Goal: Transaction & Acquisition: Purchase product/service

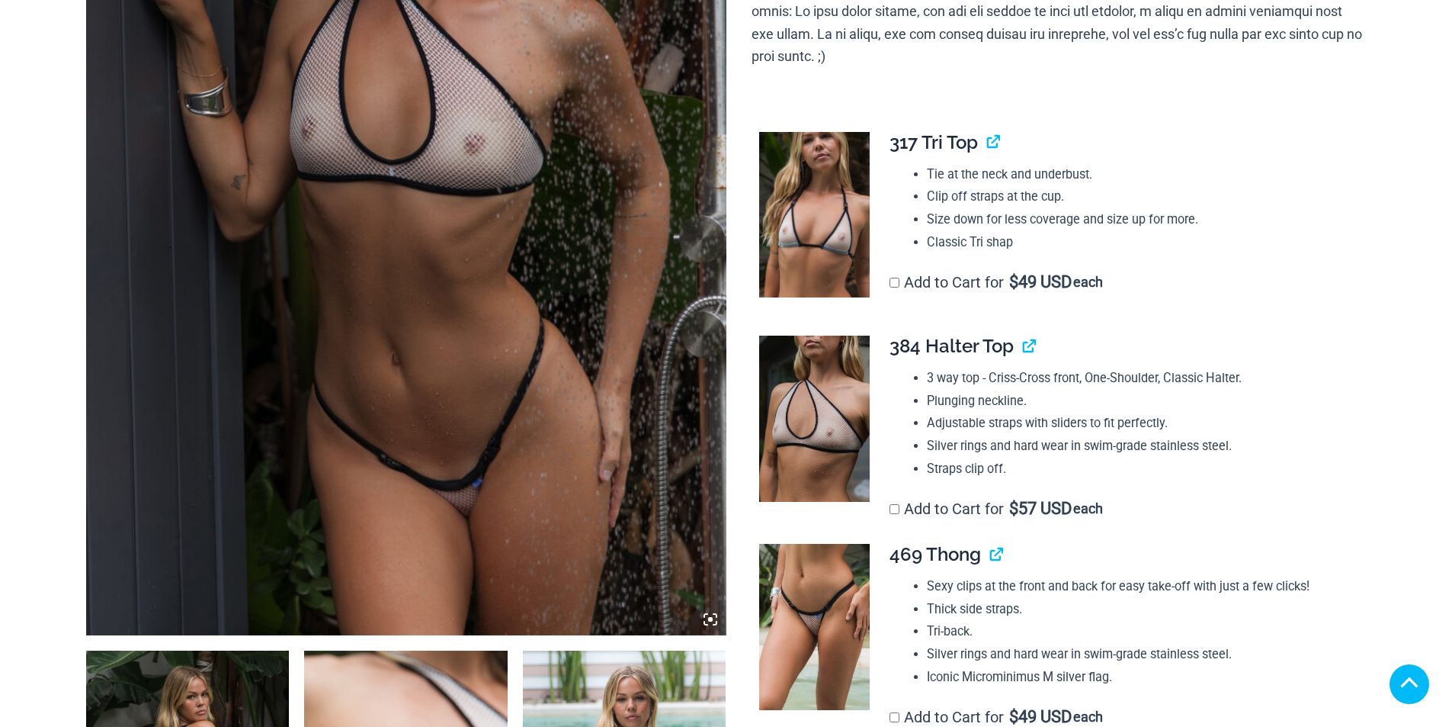
scroll to position [610, 0]
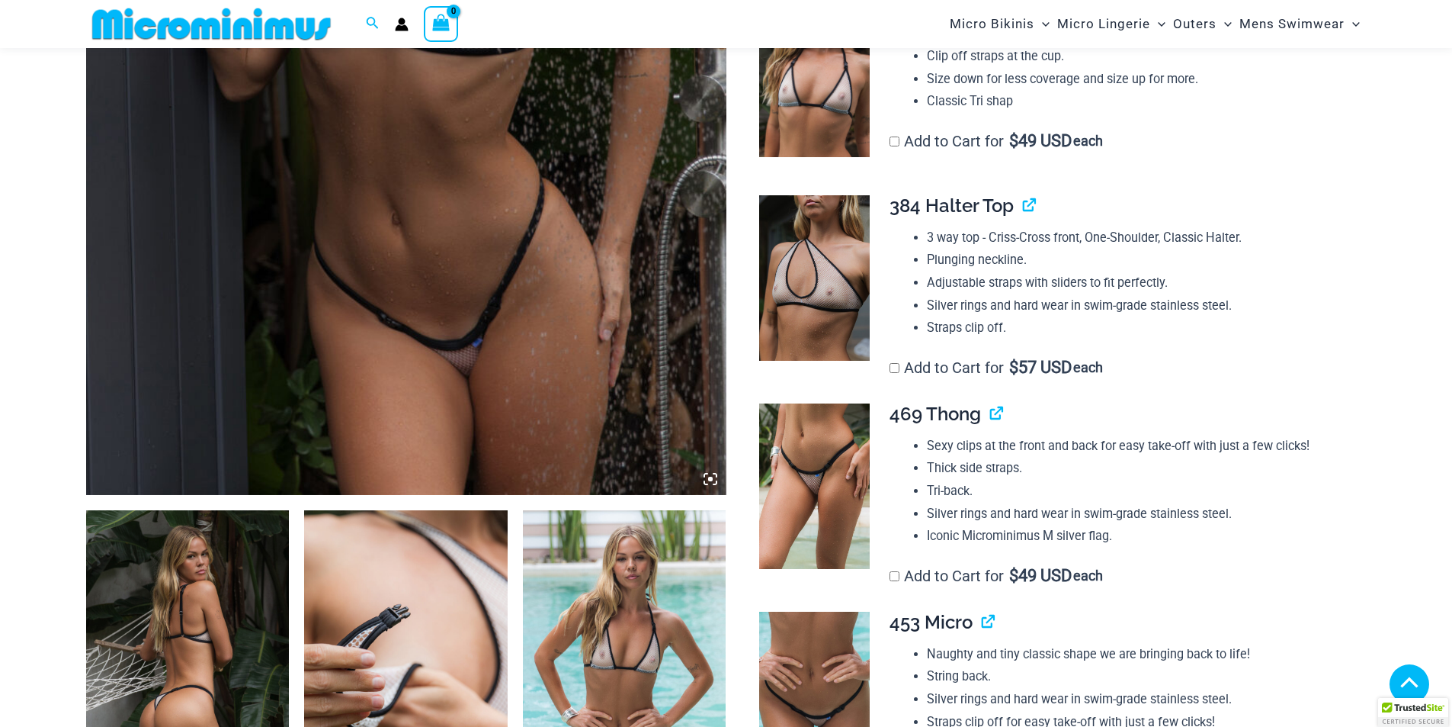
click at [456, 146] on img at bounding box center [406, 14] width 640 height 961
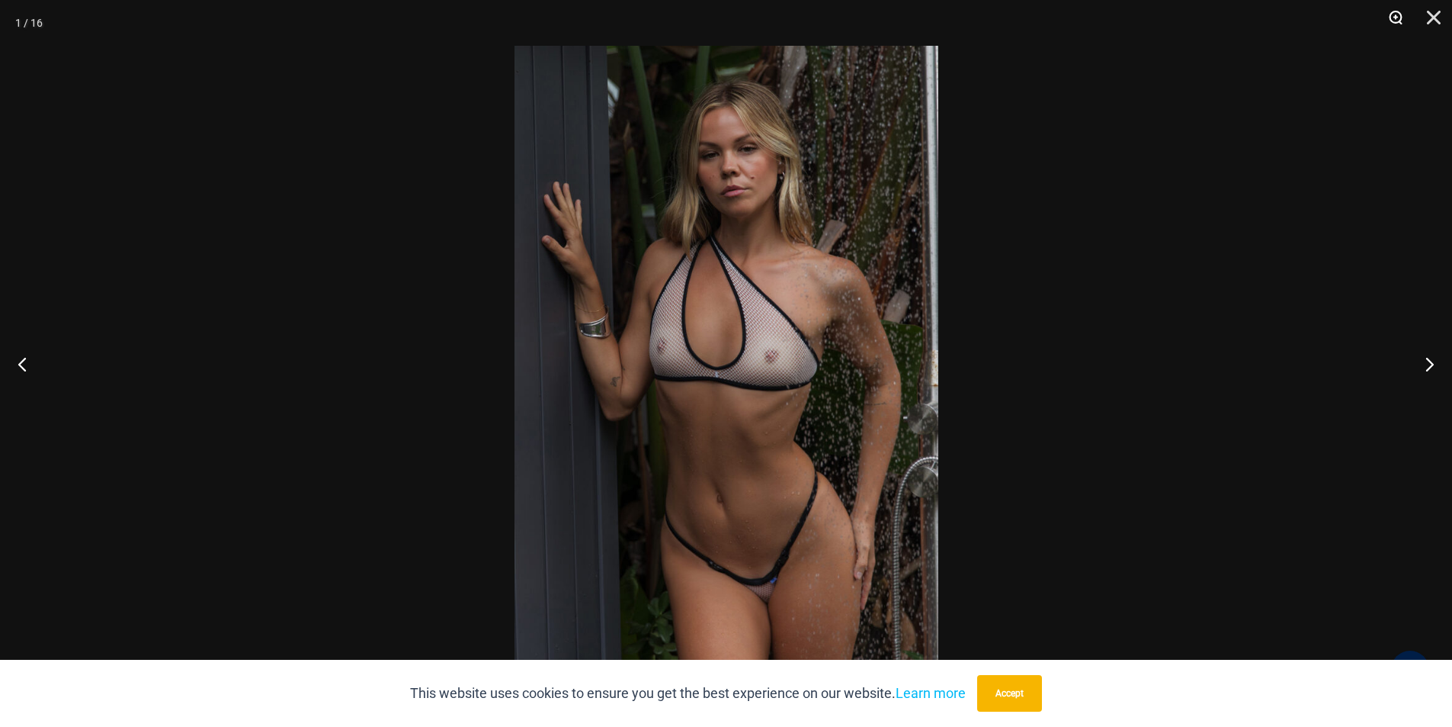
click at [1394, 13] on button "Zoom" at bounding box center [1390, 23] width 38 height 46
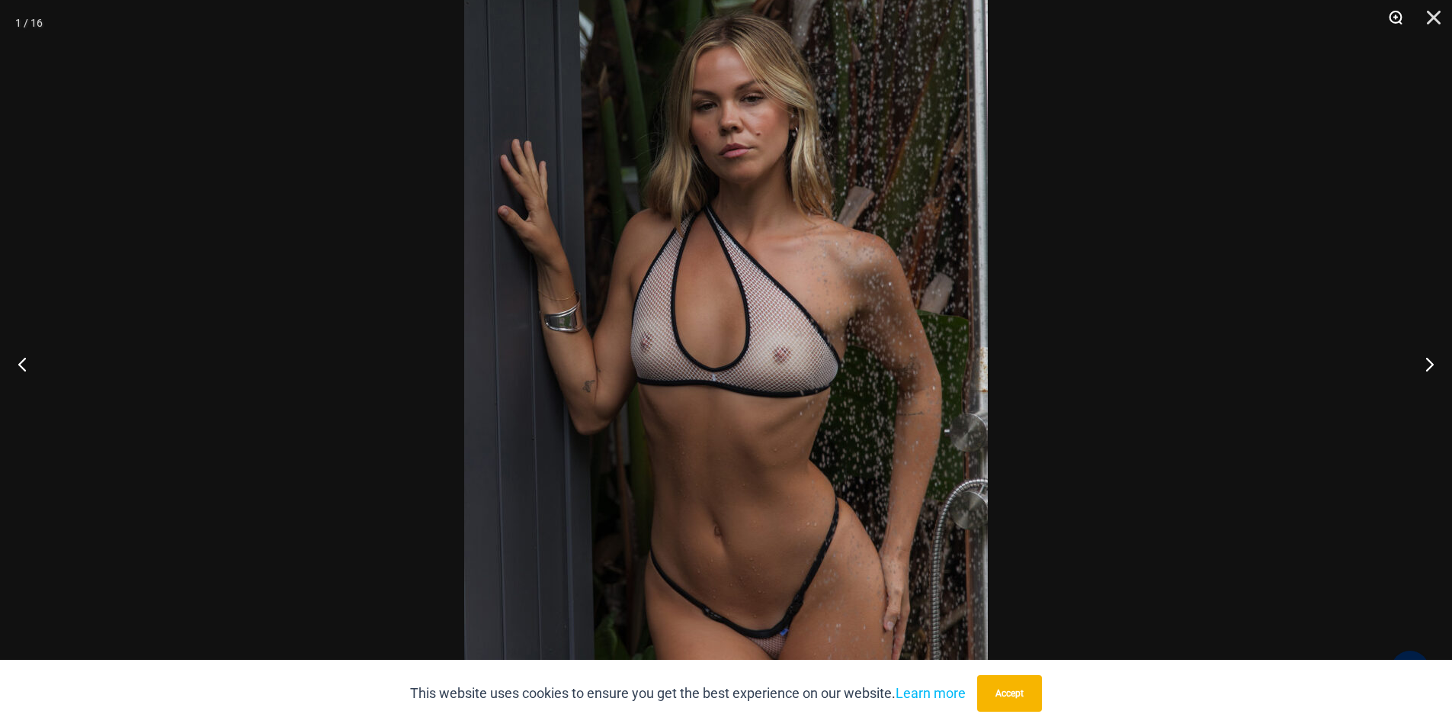
click at [1394, 13] on button "Zoom" at bounding box center [1390, 23] width 38 height 46
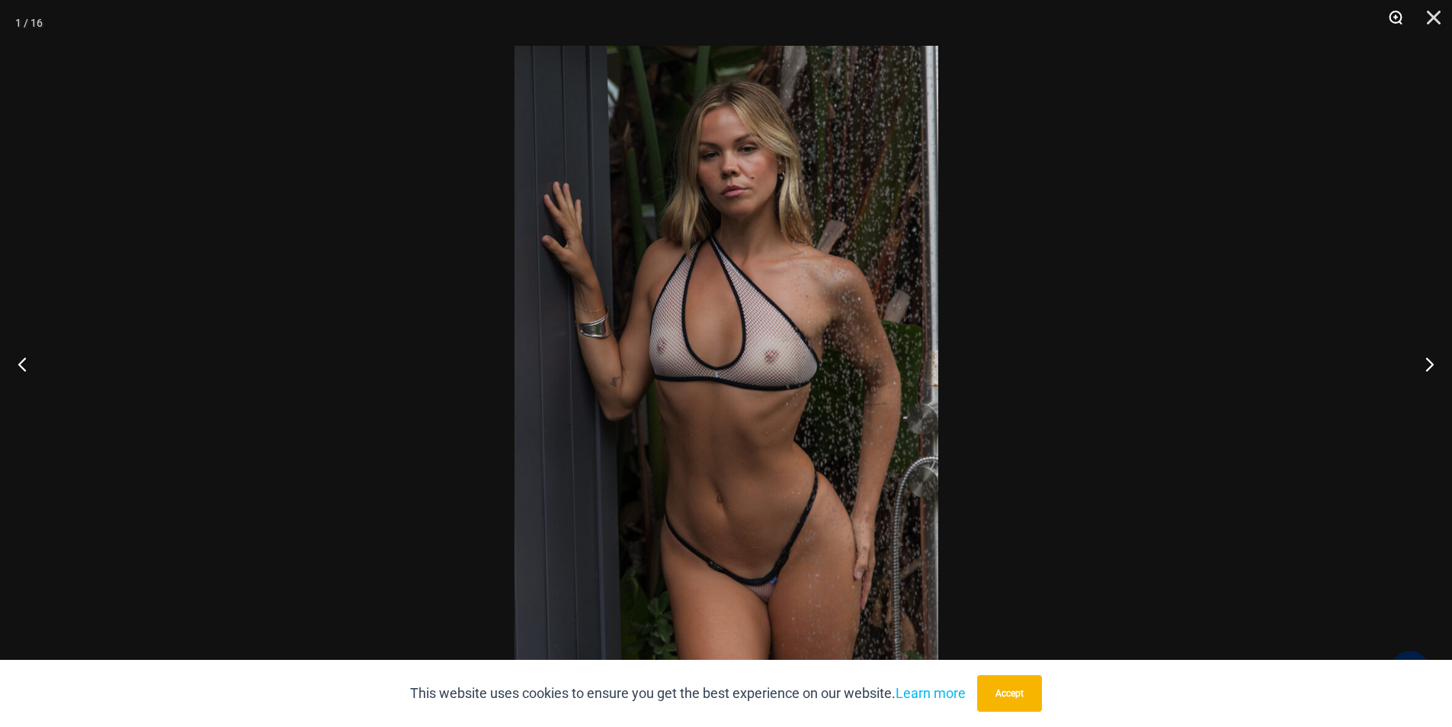
click at [1394, 13] on button "Zoom" at bounding box center [1390, 23] width 38 height 46
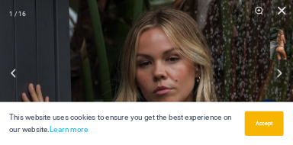
scroll to position [695, 0]
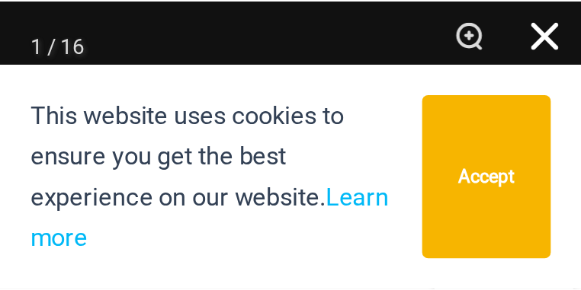
scroll to position [614, 0]
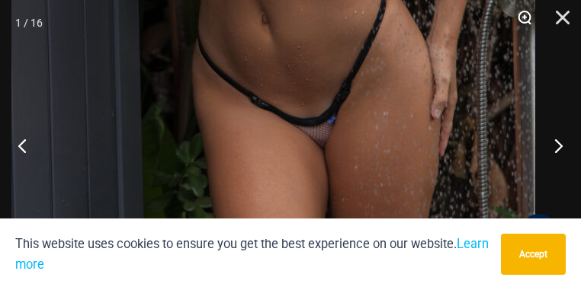
click at [524, 14] on button "Zoom" at bounding box center [519, 23] width 38 height 46
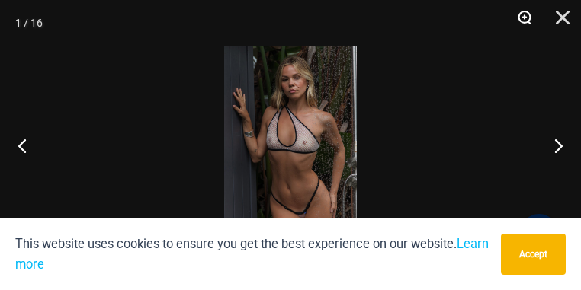
click at [524, 15] on button "Zoom" at bounding box center [519, 23] width 38 height 46
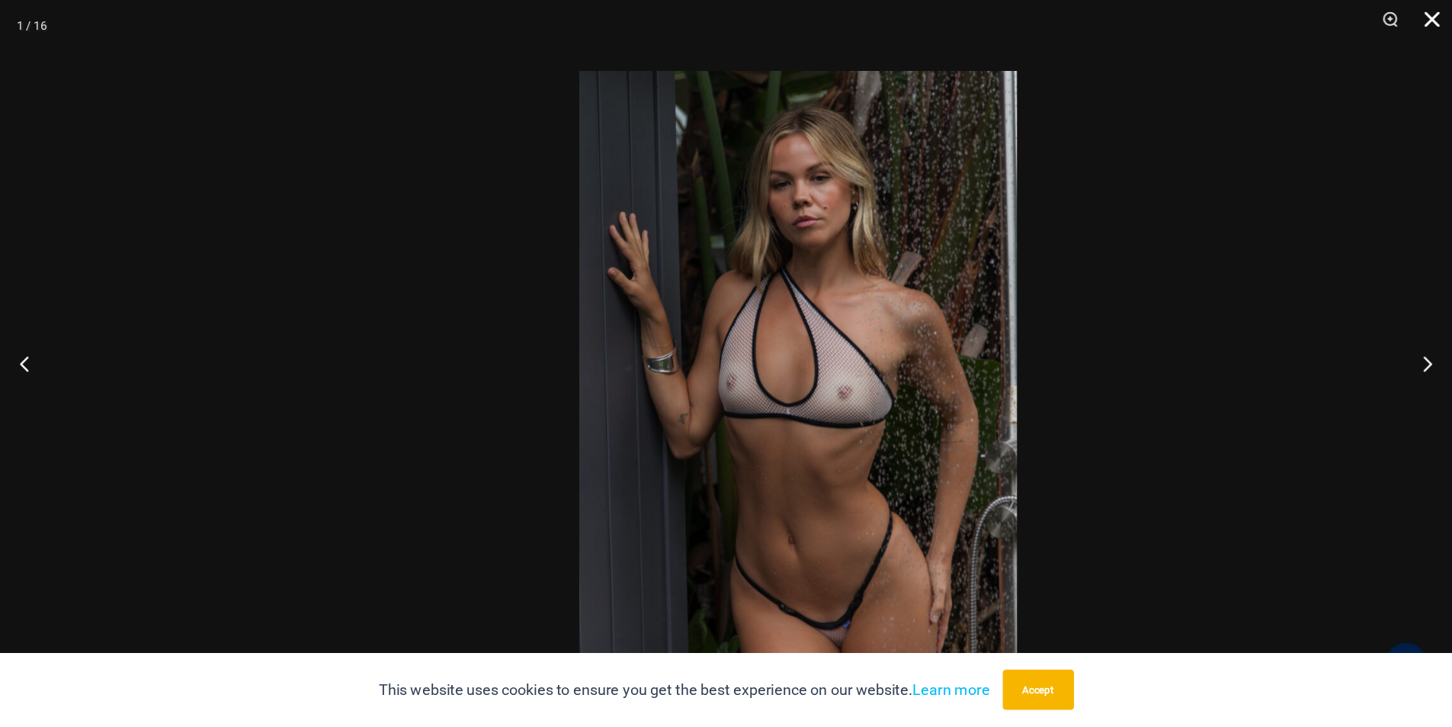
scroll to position [537, 0]
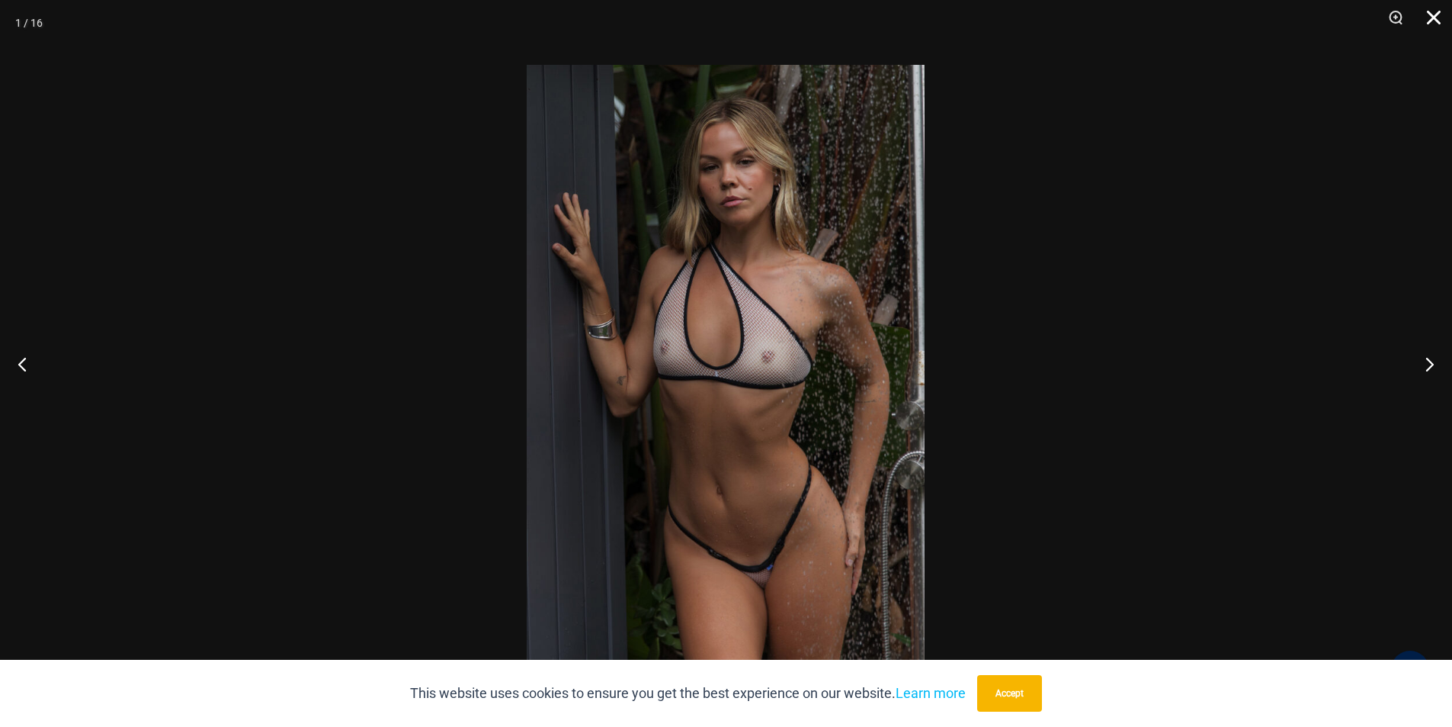
click at [1370, 571] on div at bounding box center [726, 363] width 1452 height 727
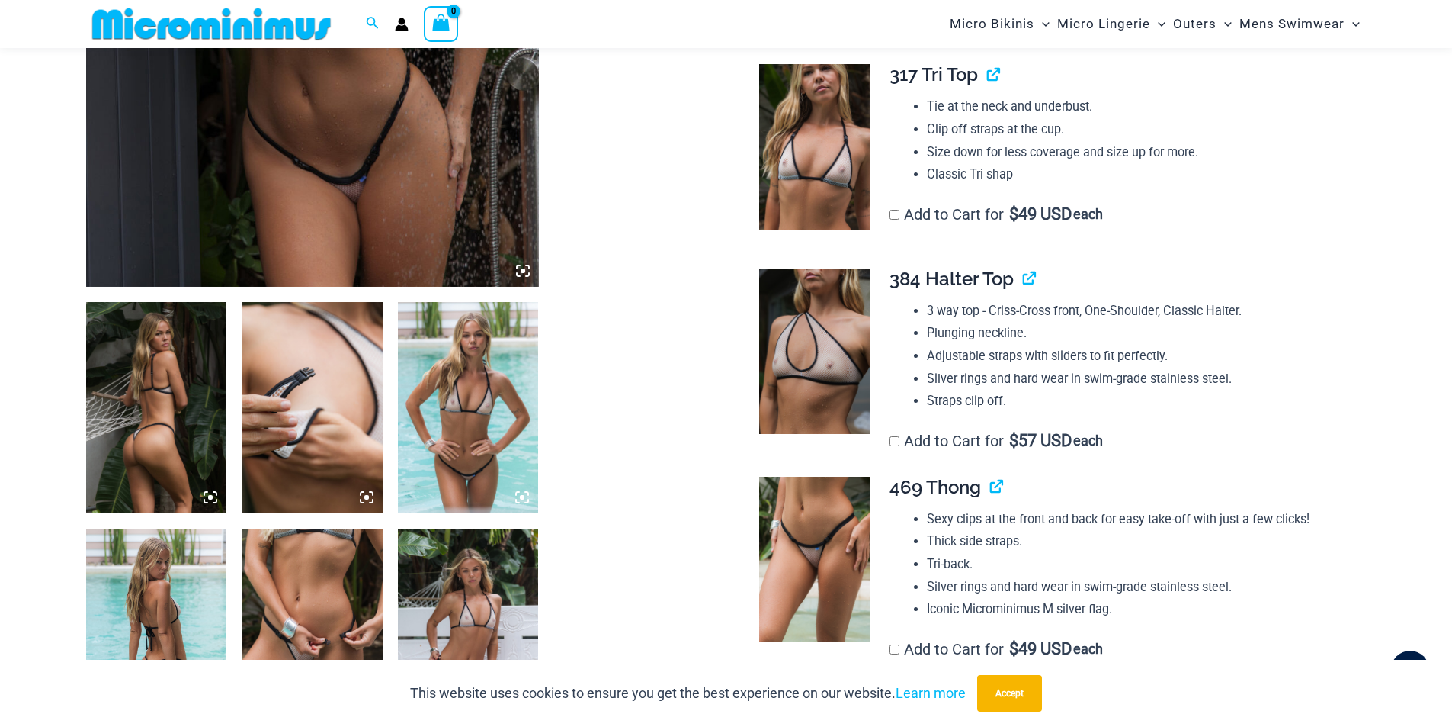
click at [331, 414] on img at bounding box center [312, 407] width 141 height 211
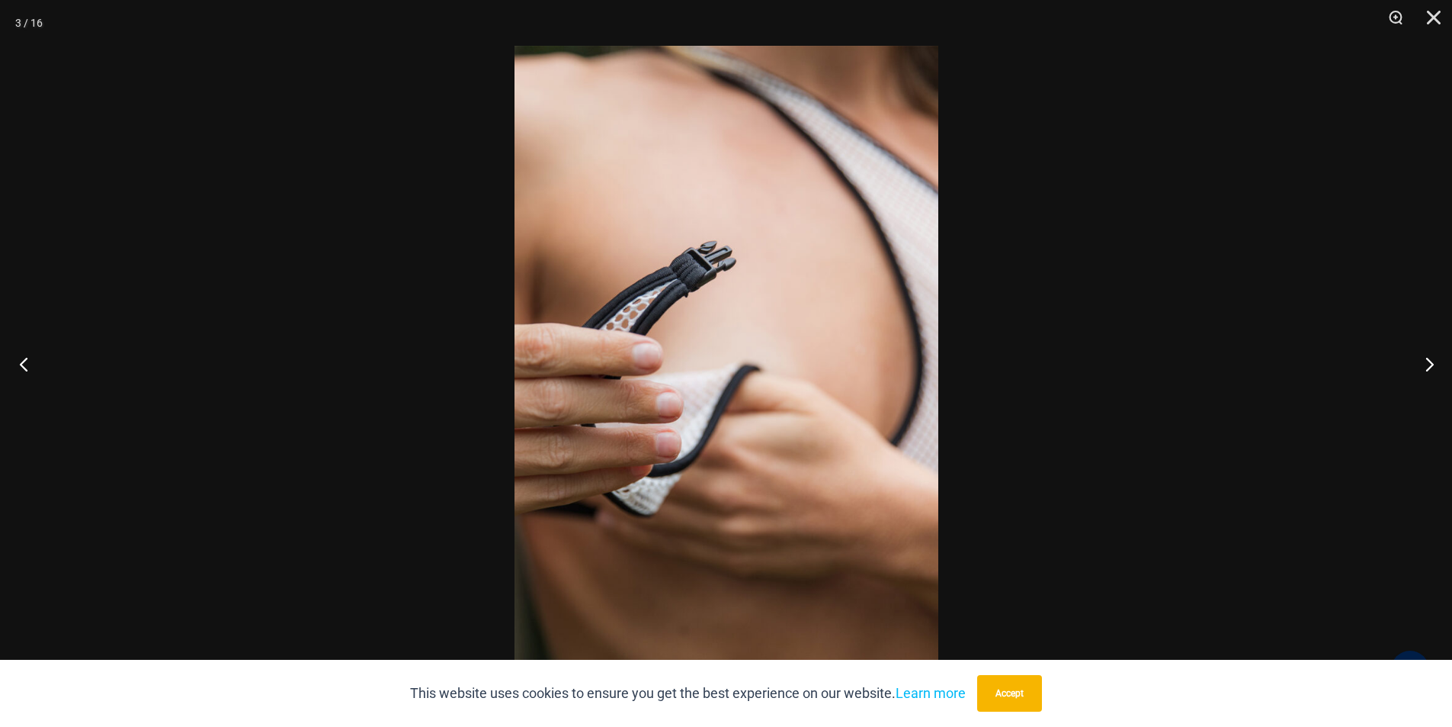
click at [18, 358] on button "Previous" at bounding box center [28, 364] width 57 height 76
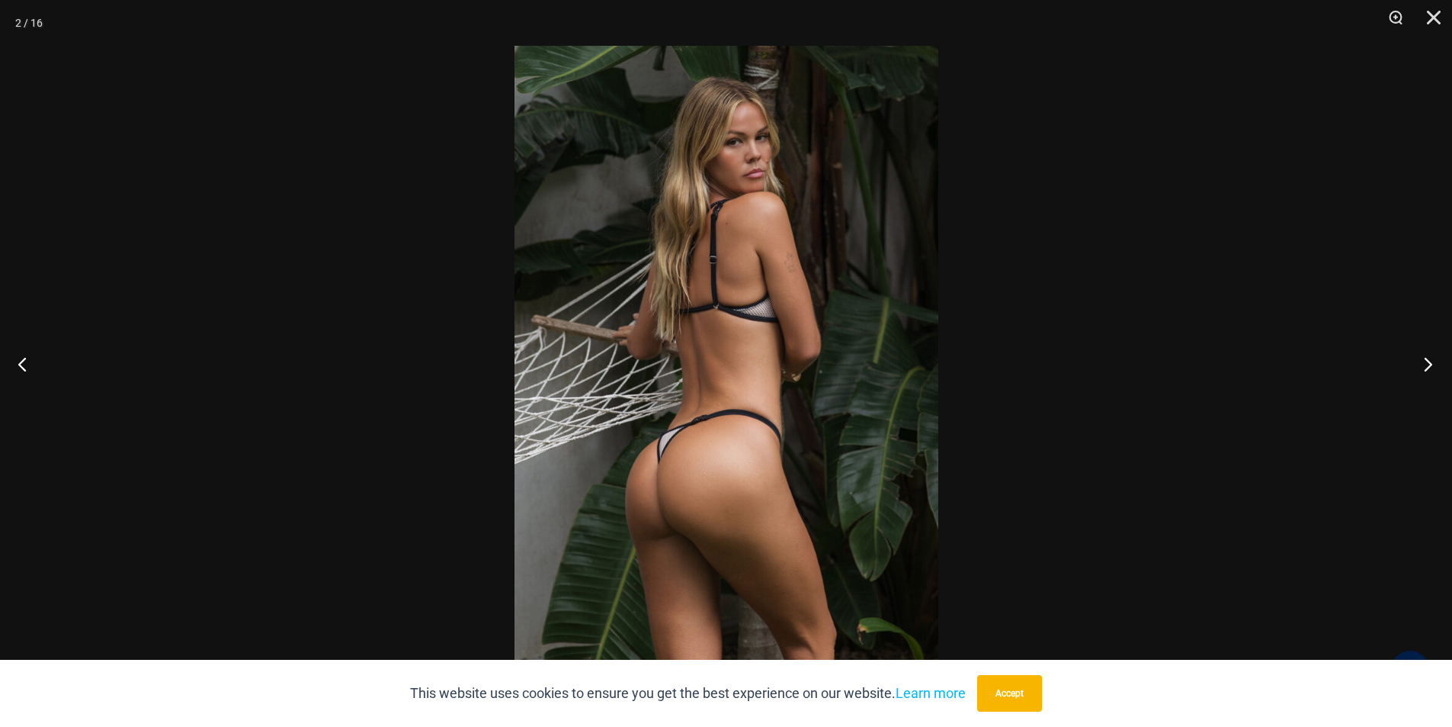
click at [1425, 361] on button "Next" at bounding box center [1423, 364] width 57 height 76
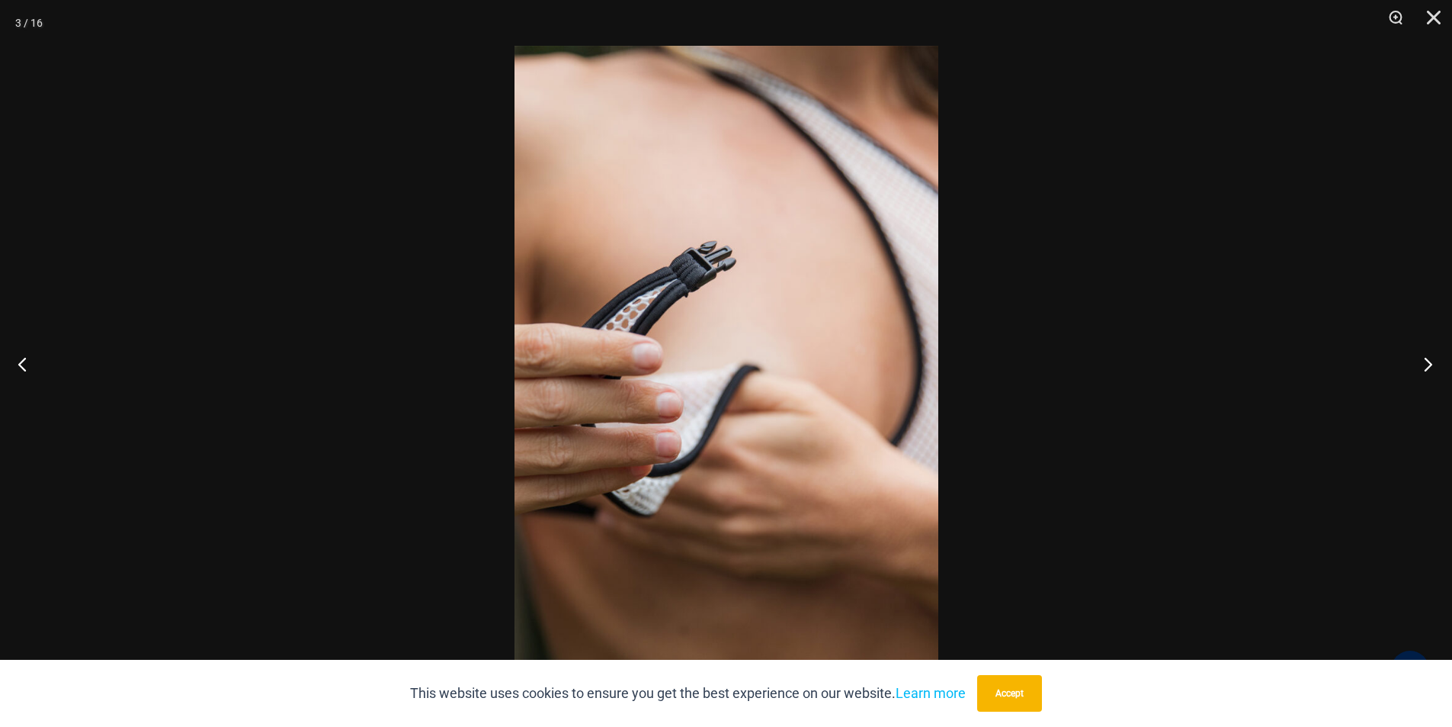
click at [1425, 361] on button "Next" at bounding box center [1423, 364] width 57 height 76
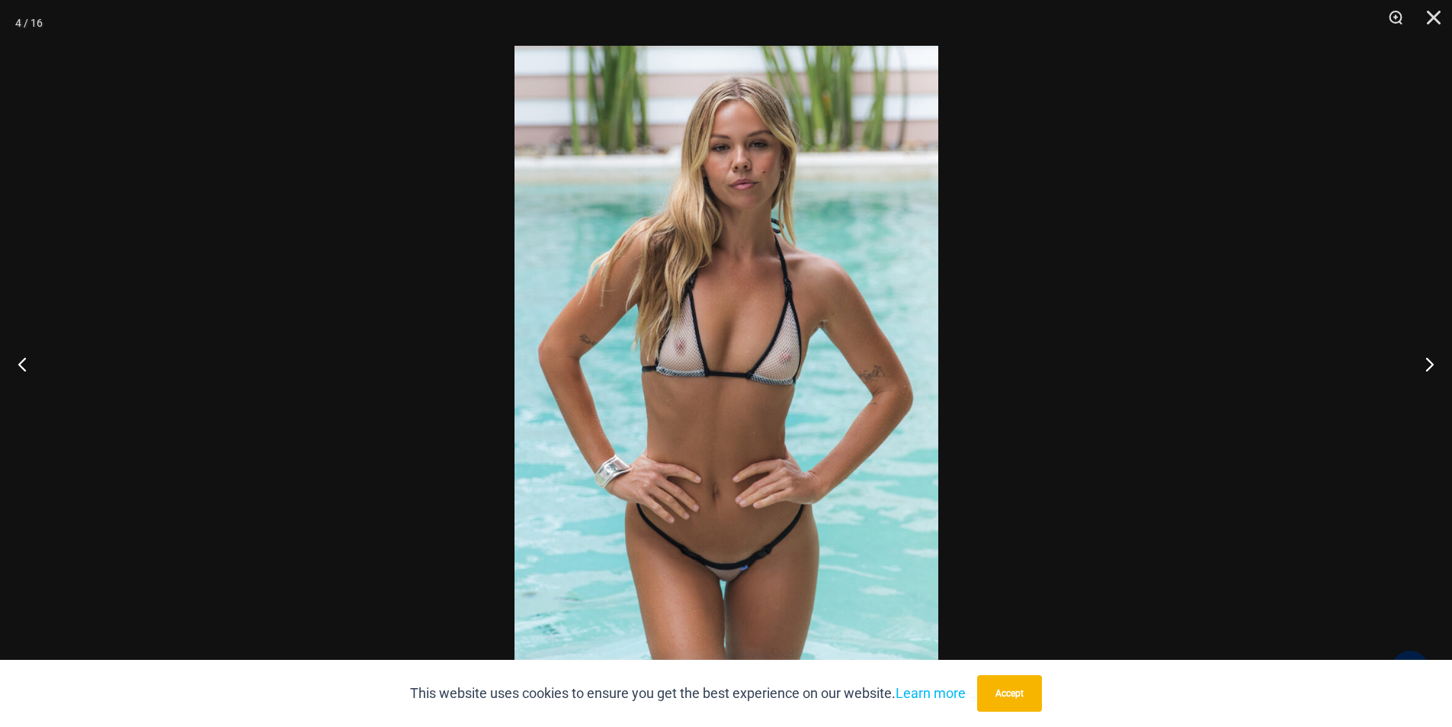
click at [791, 552] on img at bounding box center [727, 363] width 424 height 635
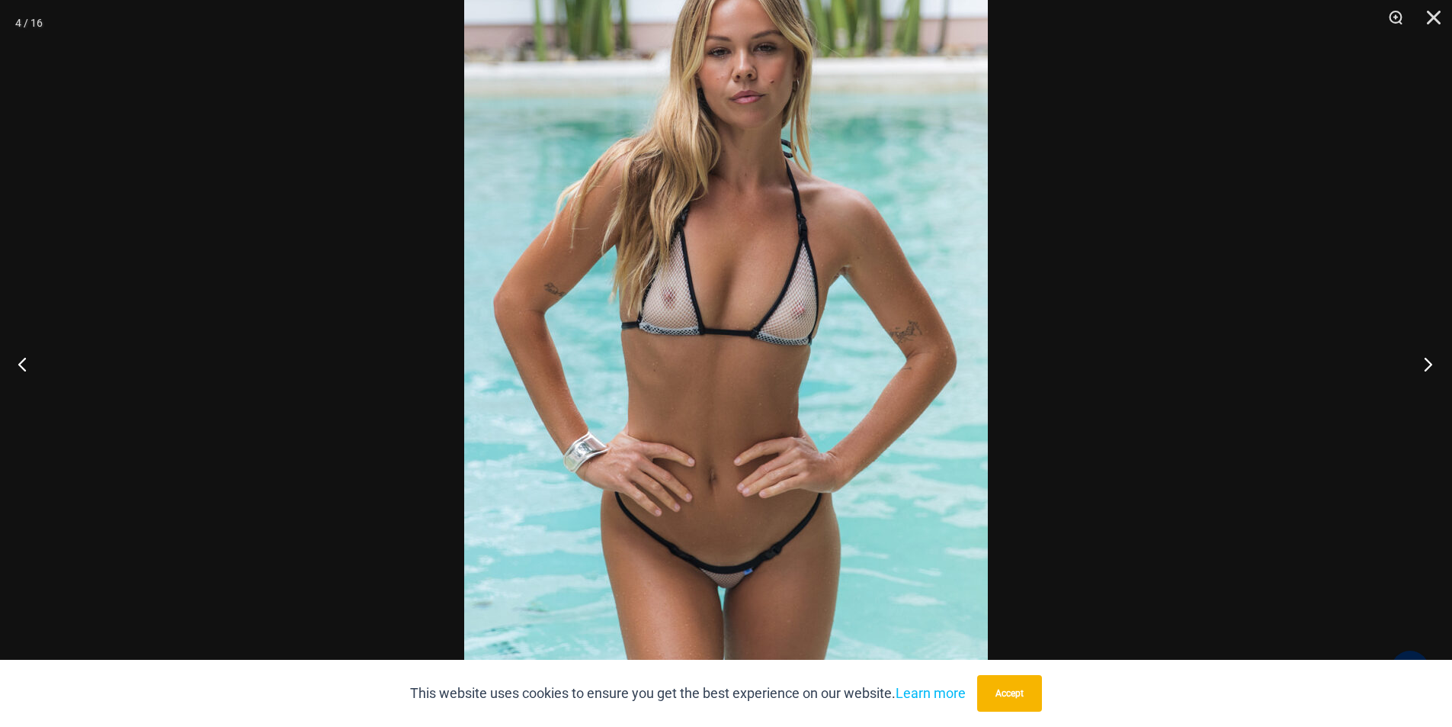
click at [1428, 364] on button "Next" at bounding box center [1423, 364] width 57 height 76
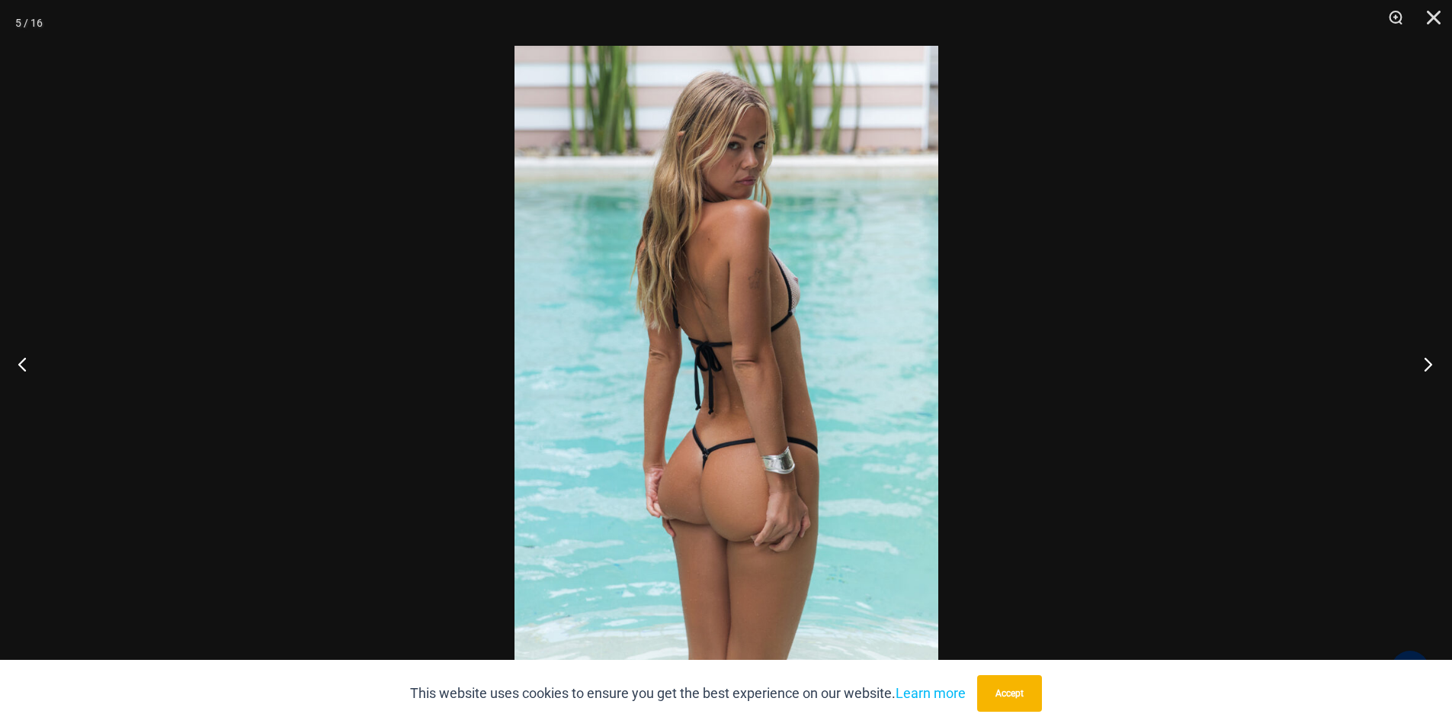
click at [1428, 364] on button "Next" at bounding box center [1423, 364] width 57 height 76
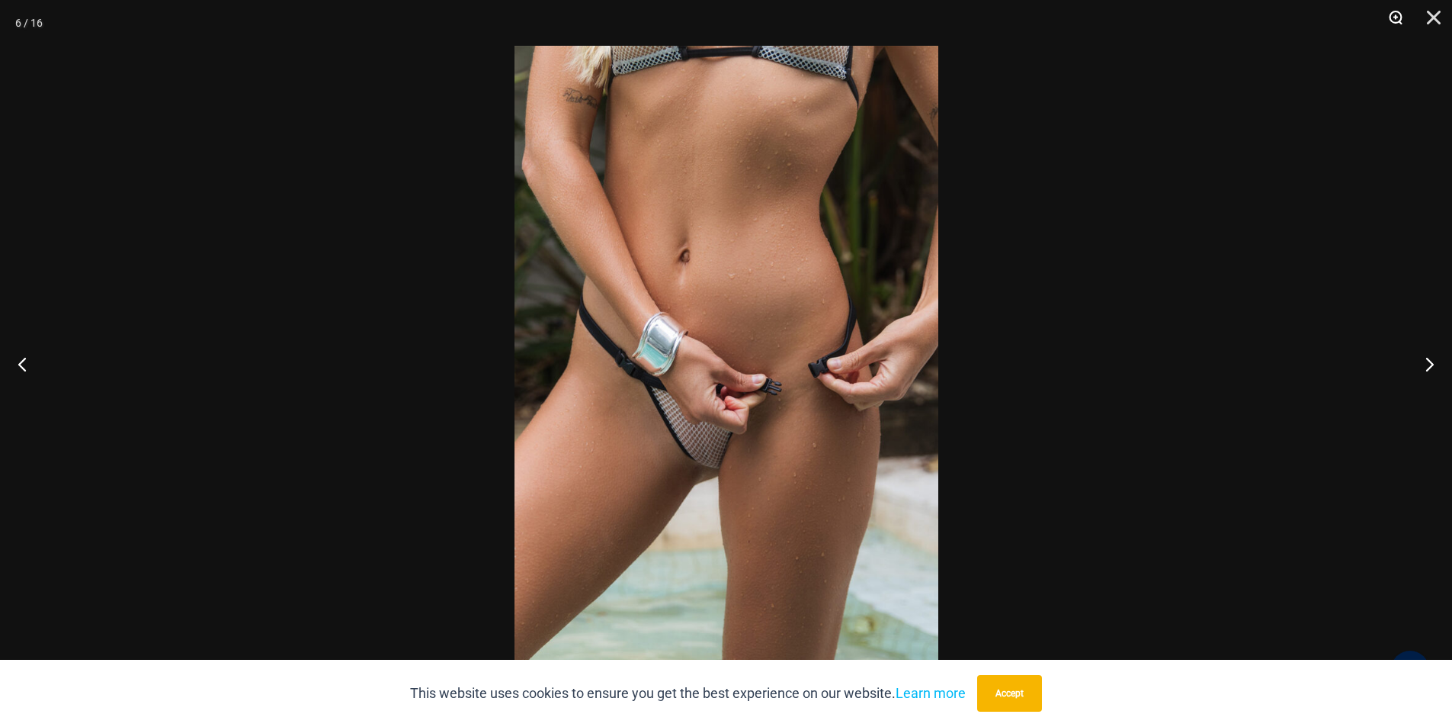
click at [1395, 13] on button "Zoom" at bounding box center [1390, 23] width 38 height 46
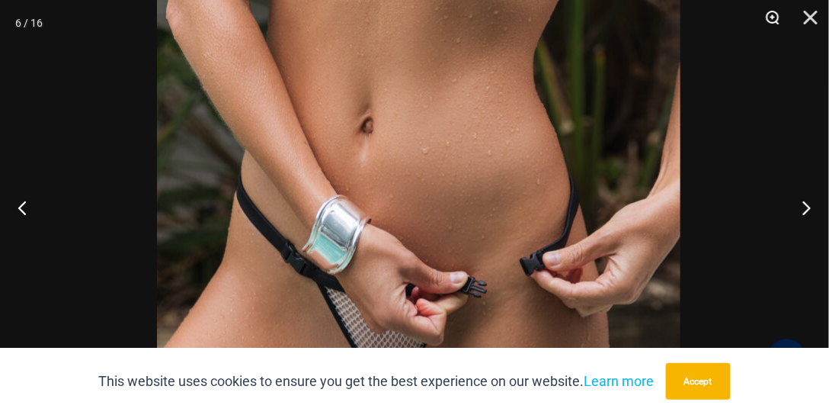
click at [589, 92] on img at bounding box center [419, 258] width 524 height 785
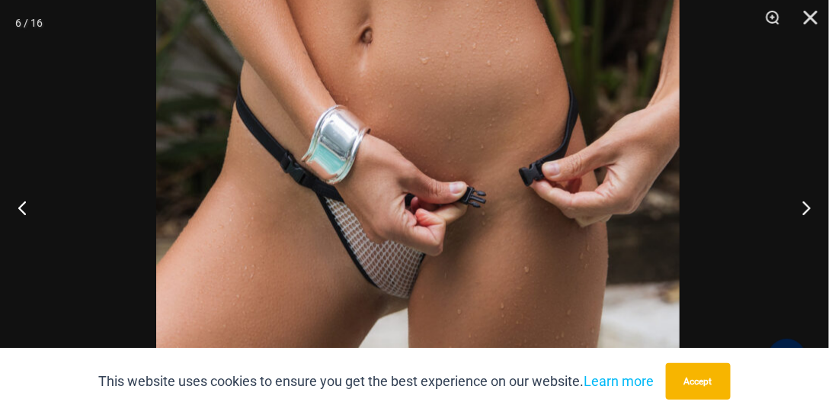
click at [567, 126] on img at bounding box center [418, 168] width 524 height 785
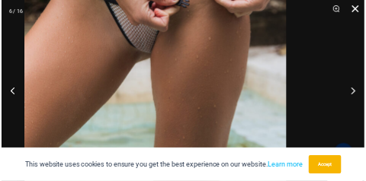
scroll to position [416, 0]
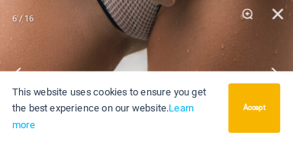
scroll to position [408, 0]
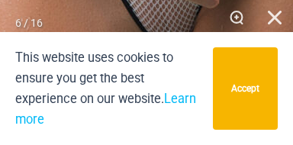
click at [216, 5] on button "Zoom" at bounding box center [231, 23] width 38 height 46
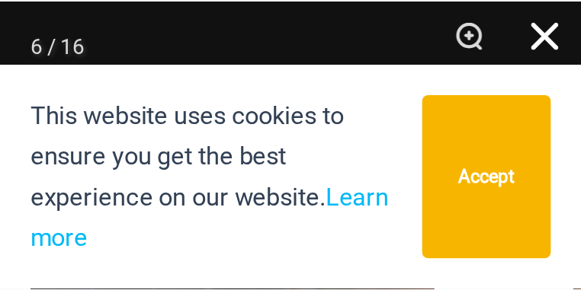
scroll to position [425, 0]
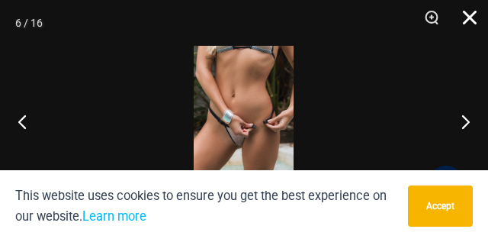
click at [242, 132] on img at bounding box center [244, 121] width 100 height 150
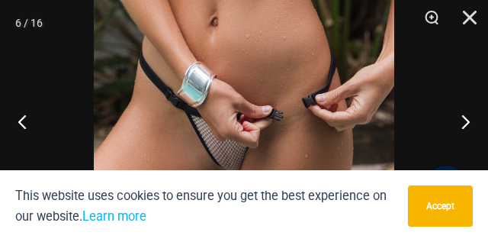
click at [243, 131] on img at bounding box center [244, 98] width 300 height 451
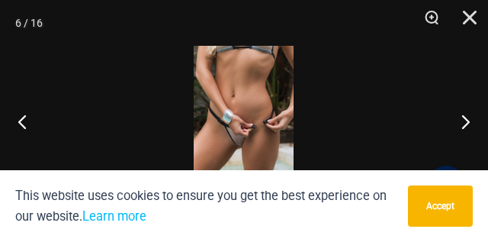
click at [244, 131] on img at bounding box center [244, 121] width 100 height 150
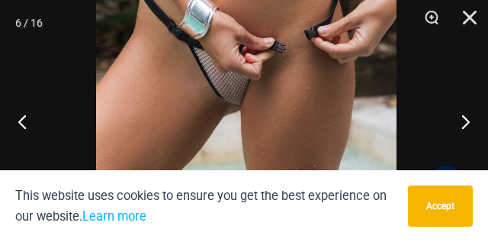
click at [300, 60] on img at bounding box center [246, 30] width 300 height 451
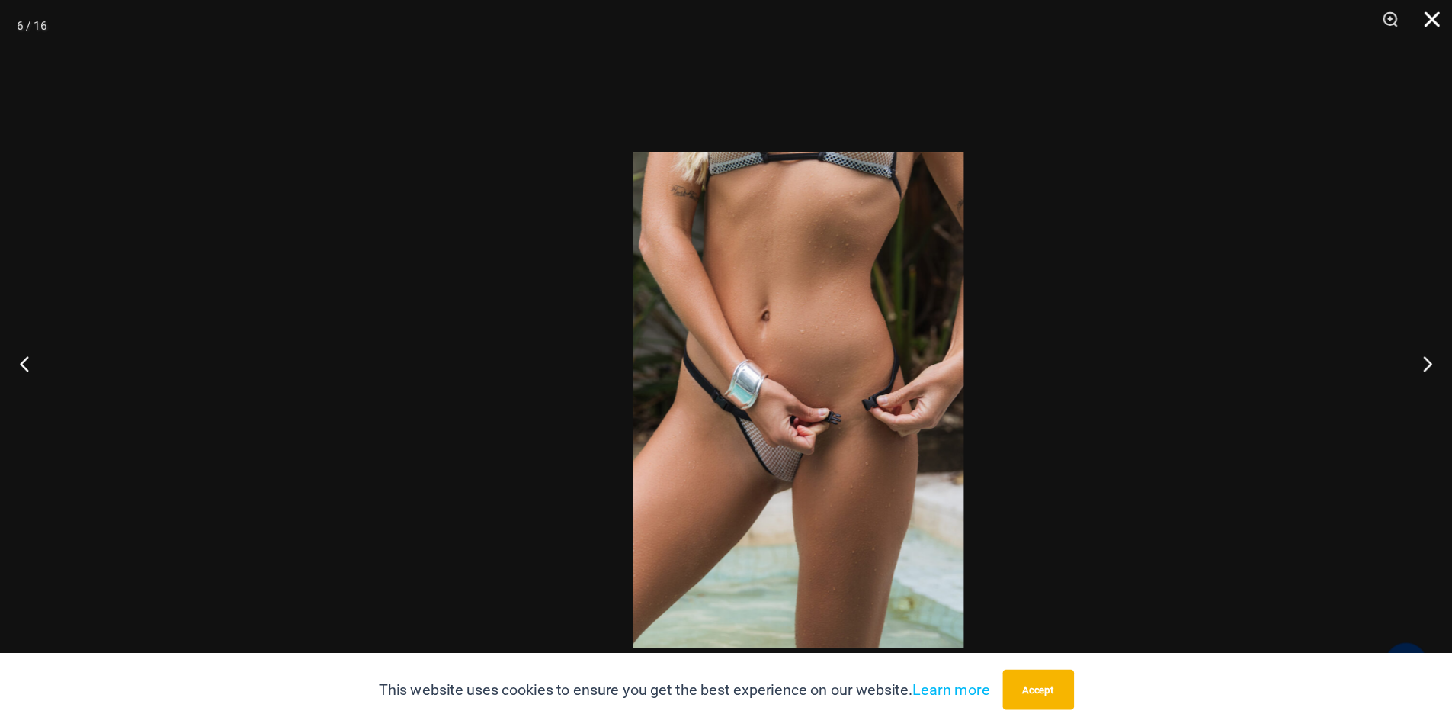
scroll to position [347, 0]
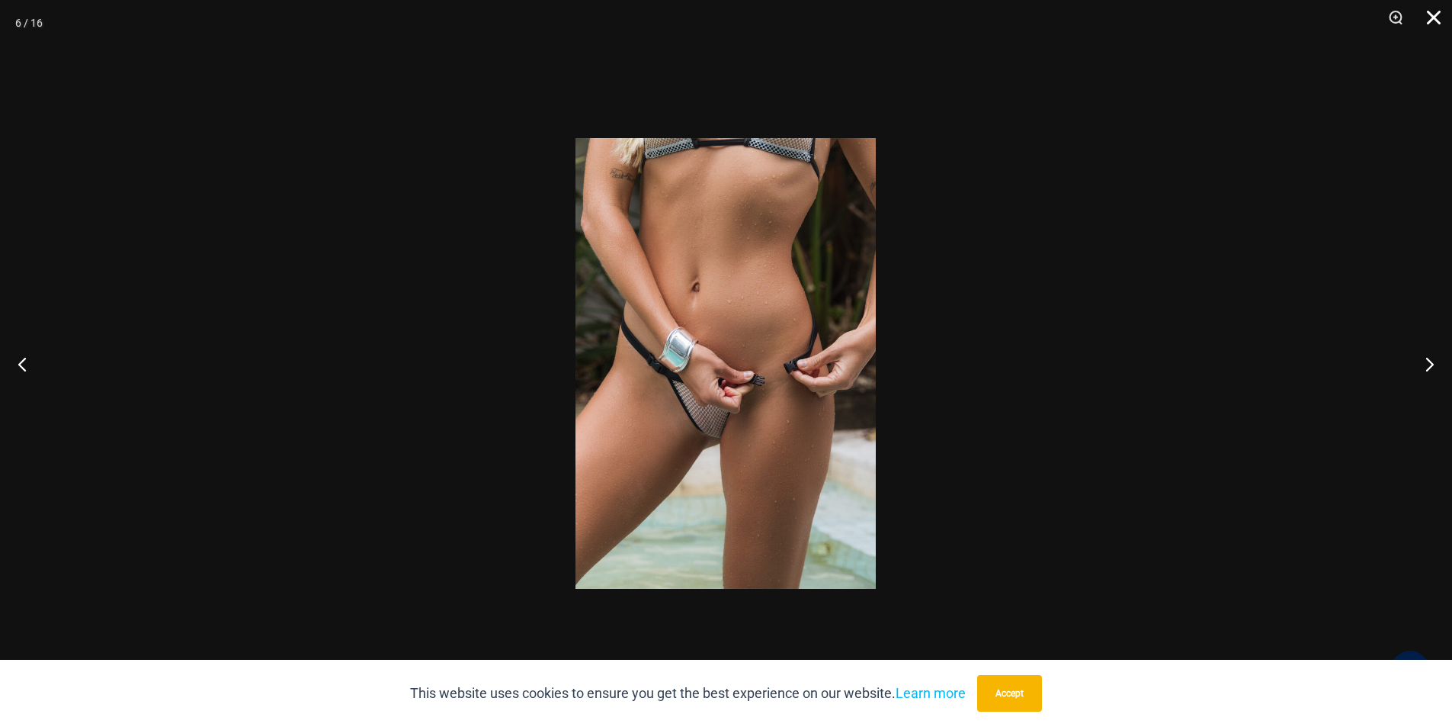
click at [838, 323] on img at bounding box center [726, 363] width 300 height 451
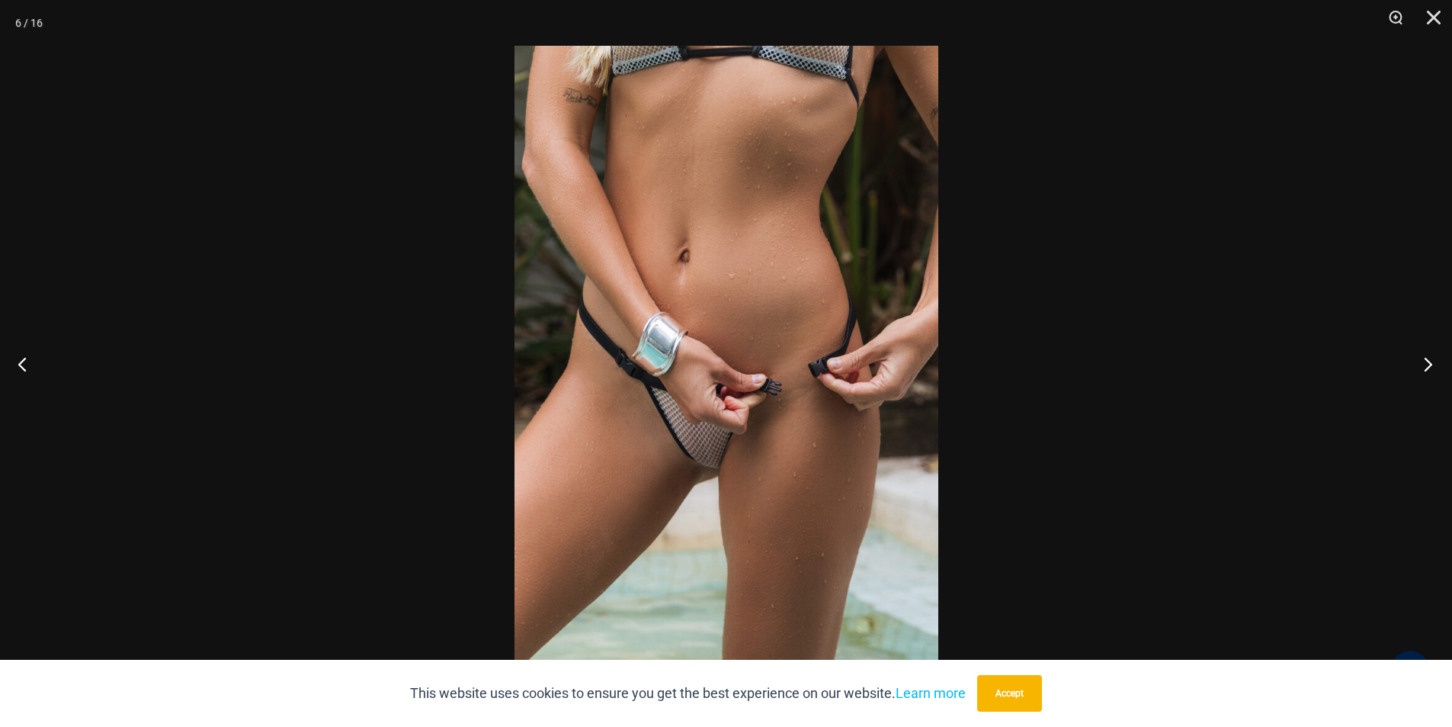
click at [1424, 362] on button "Next" at bounding box center [1423, 364] width 57 height 76
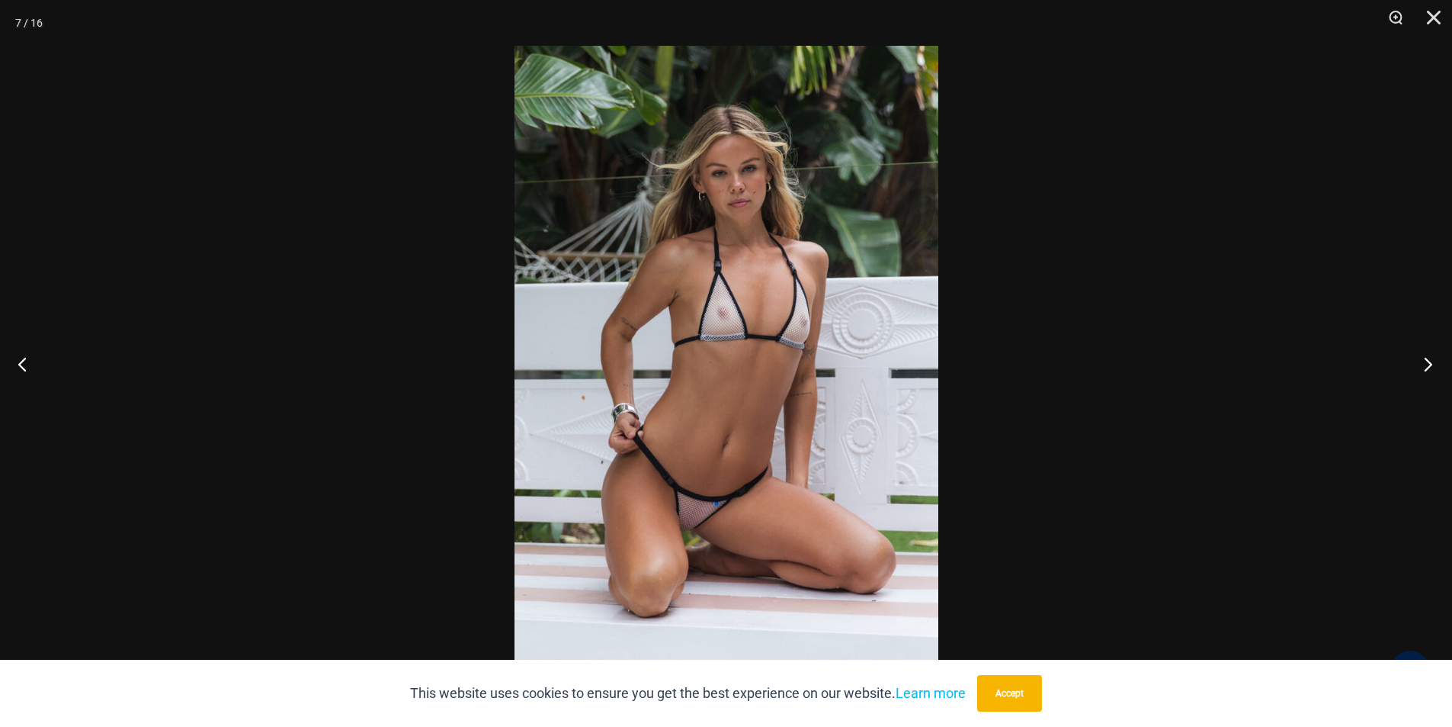
click at [1424, 362] on button "Next" at bounding box center [1423, 364] width 57 height 76
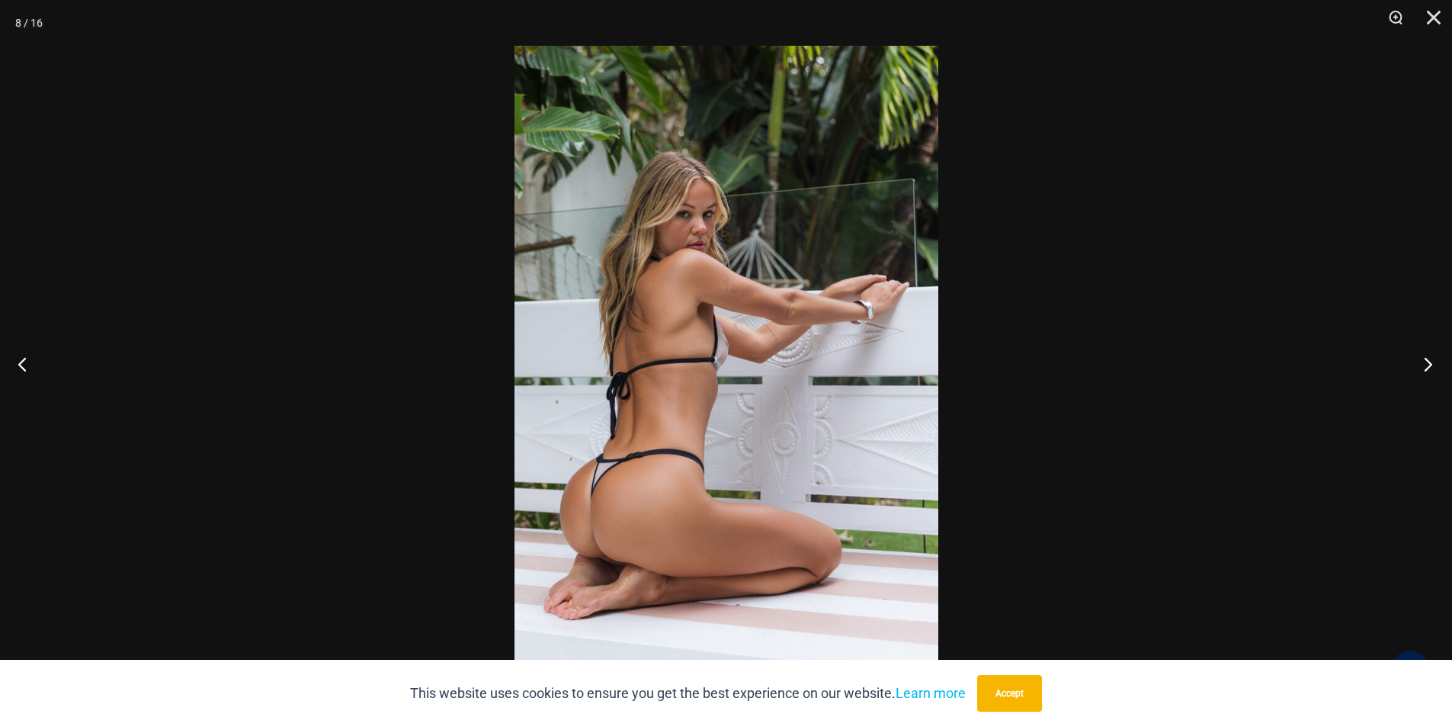
click at [1424, 362] on button "Next" at bounding box center [1423, 364] width 57 height 76
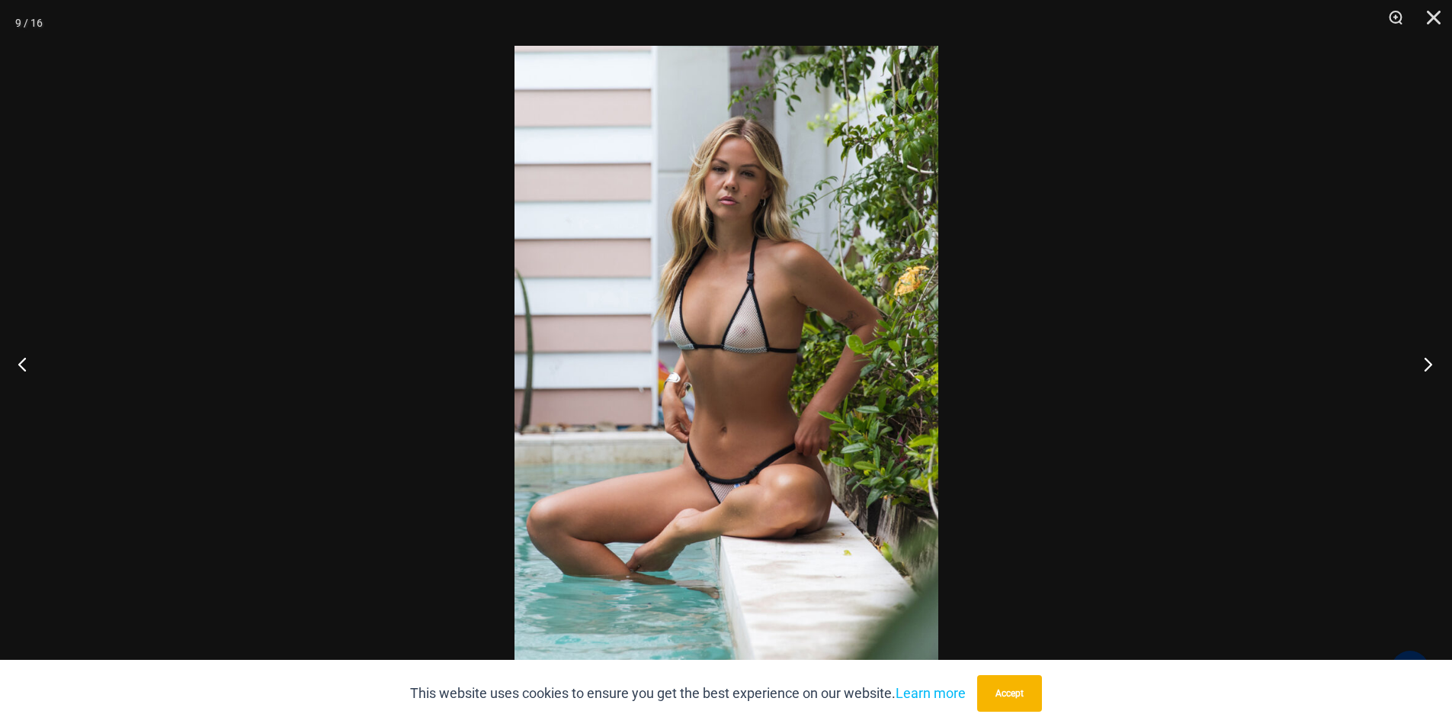
click at [1424, 362] on button "Next" at bounding box center [1423, 364] width 57 height 76
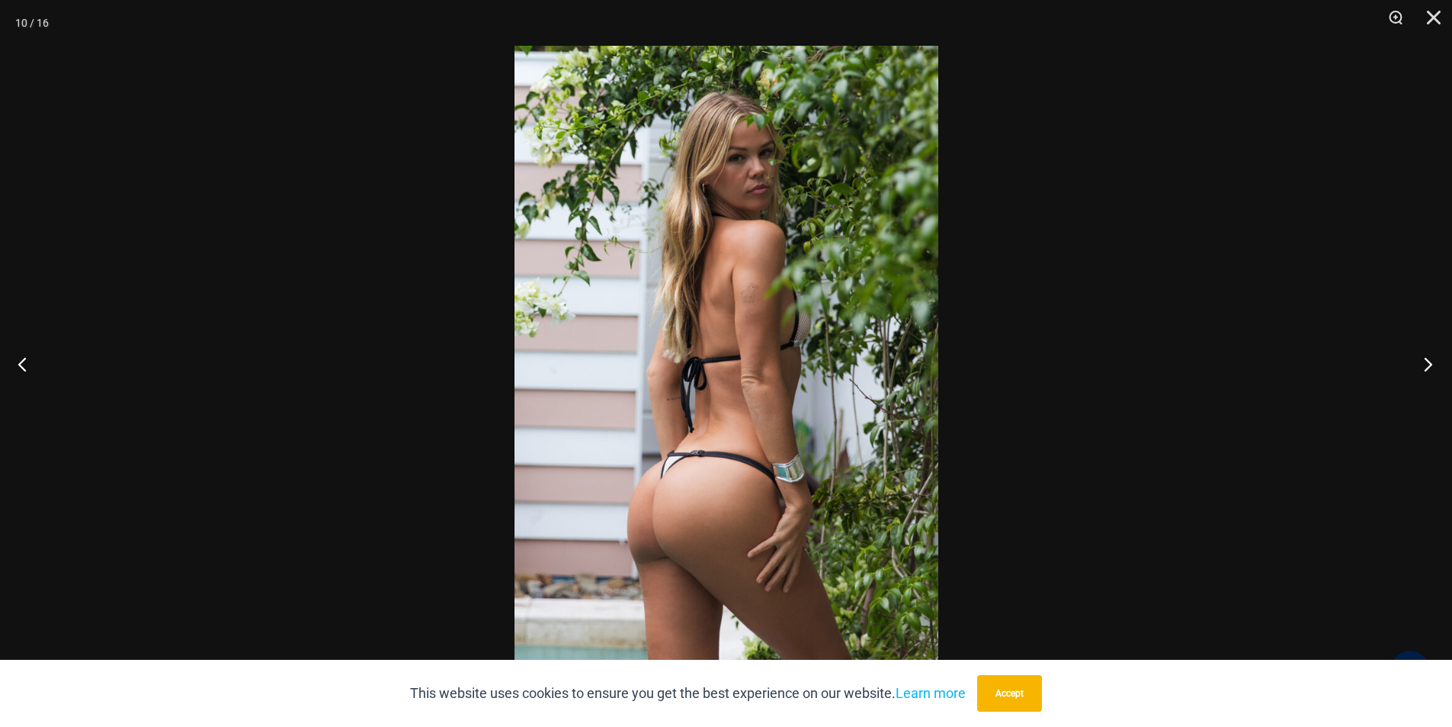
click at [1424, 362] on button "Next" at bounding box center [1423, 364] width 57 height 76
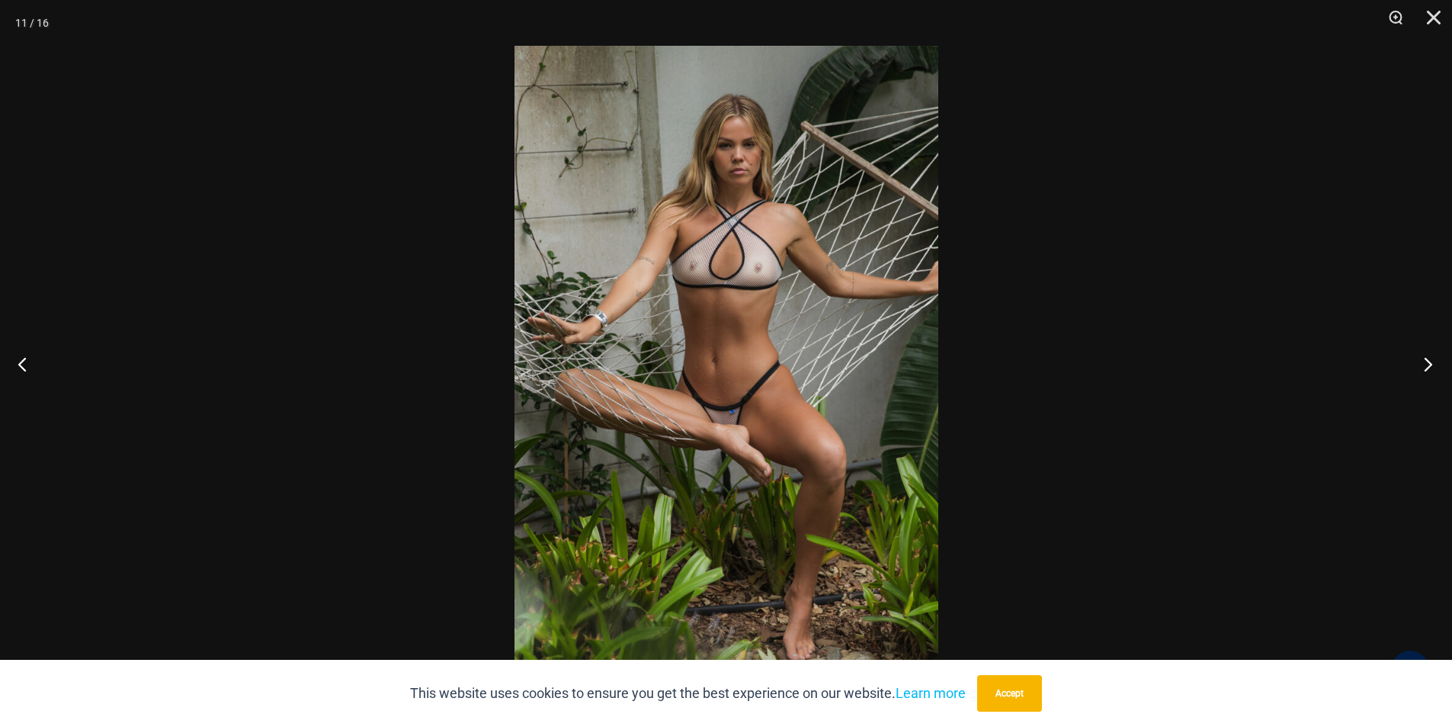
click at [1424, 362] on button "Next" at bounding box center [1423, 364] width 57 height 76
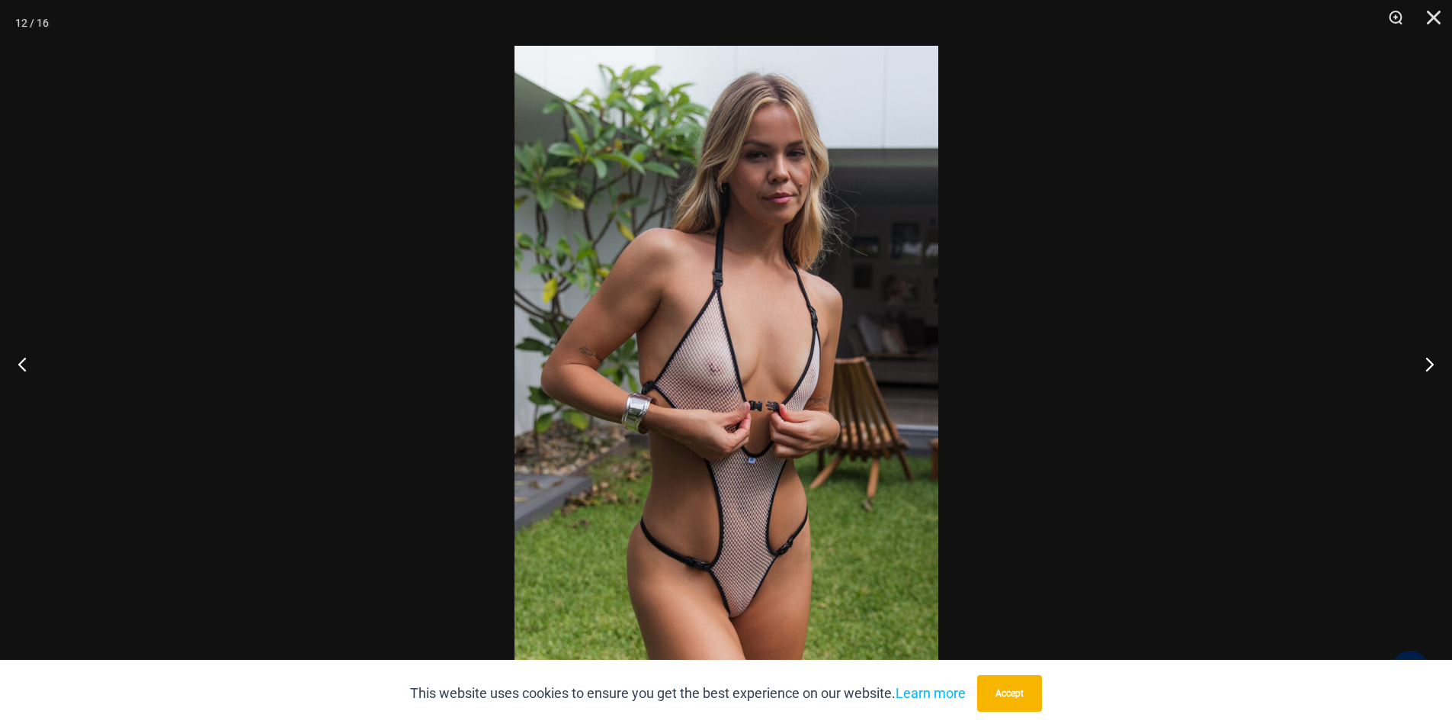
click at [759, 349] on img at bounding box center [727, 363] width 424 height 635
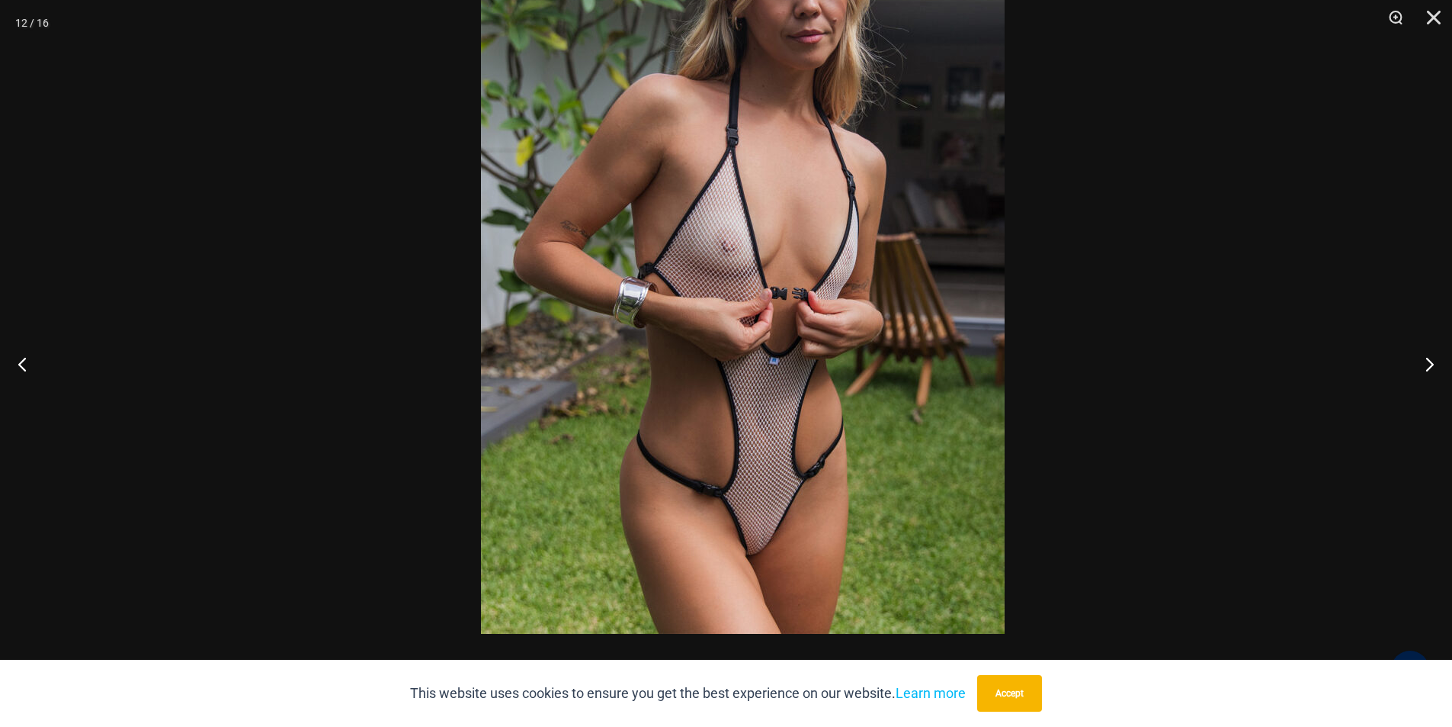
click at [820, 231] on img at bounding box center [743, 240] width 524 height 785
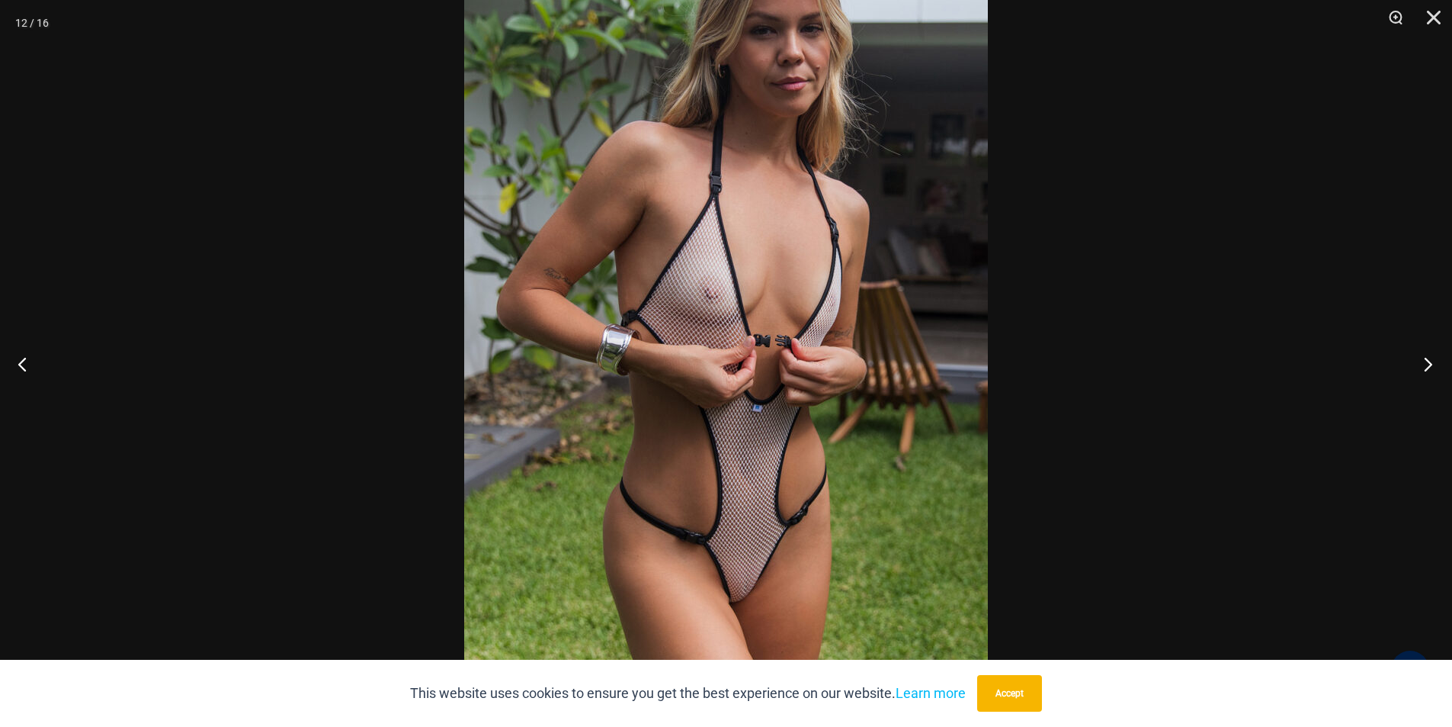
click at [1426, 362] on button "Next" at bounding box center [1423, 364] width 57 height 76
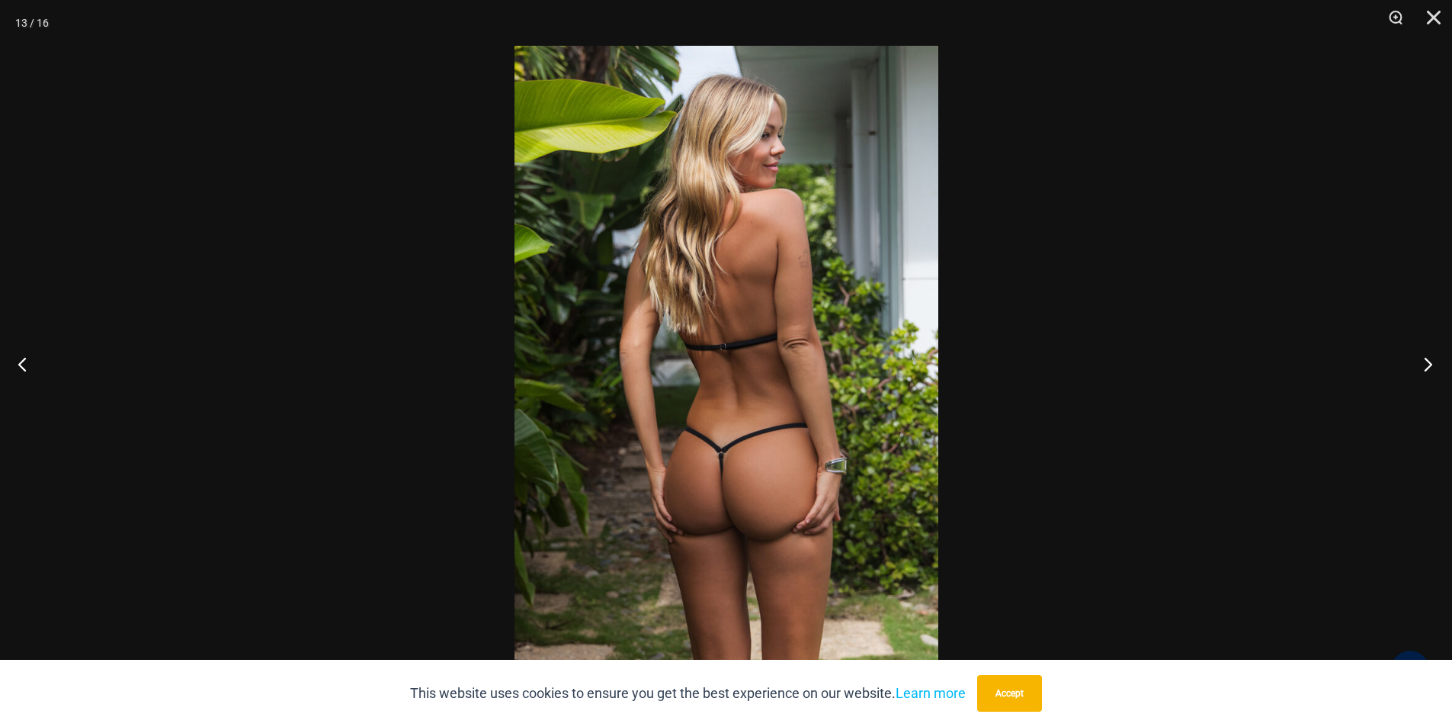
click at [1426, 362] on button "Next" at bounding box center [1423, 364] width 57 height 76
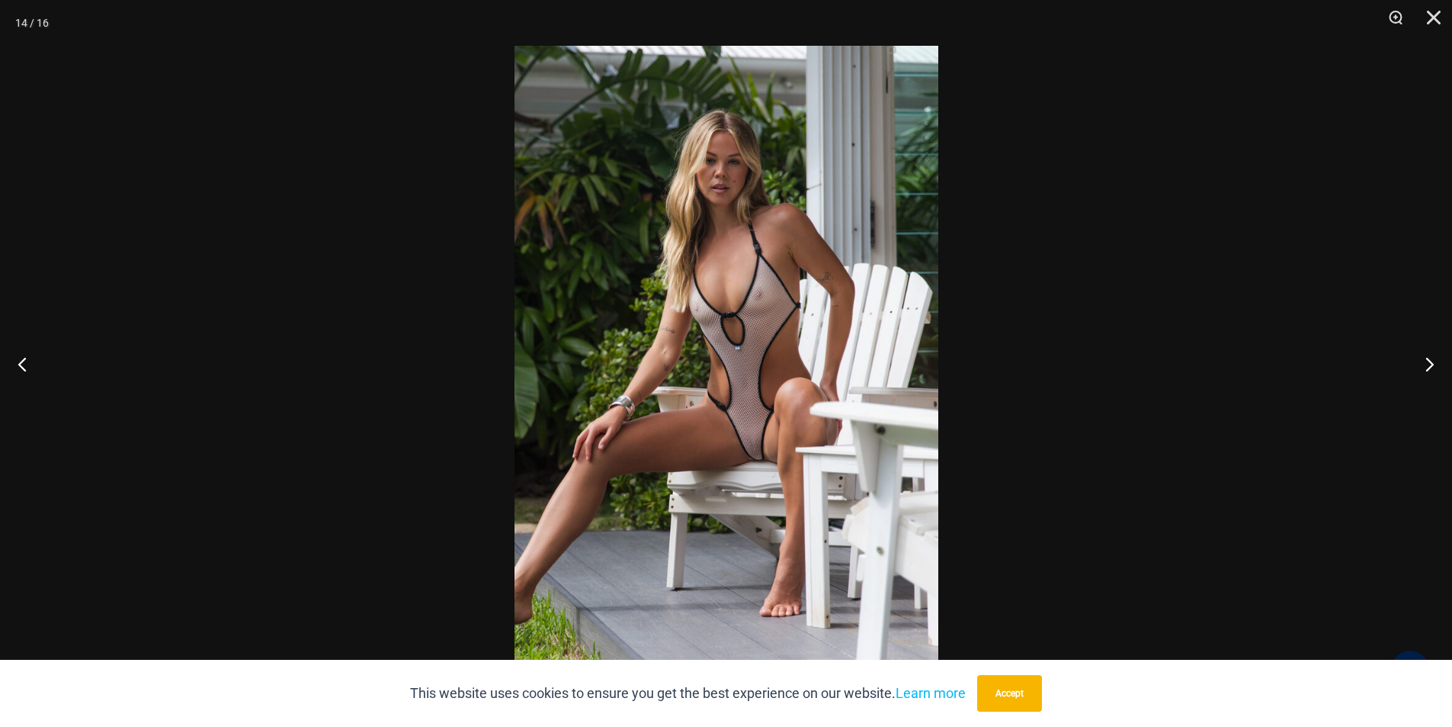
click at [755, 369] on img at bounding box center [727, 363] width 424 height 635
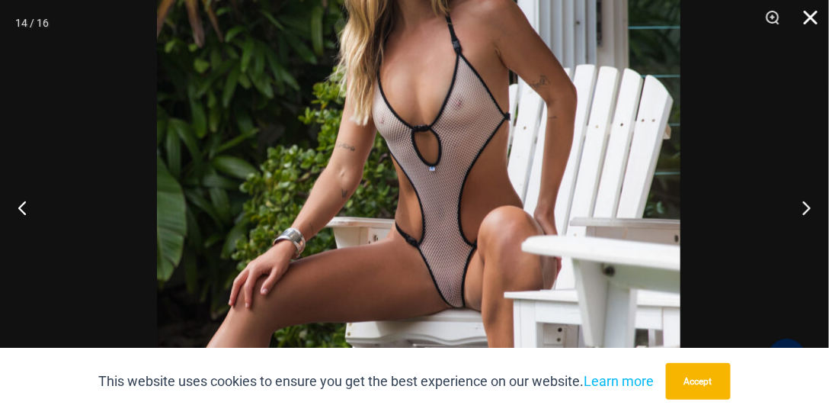
click at [524, 43] on img at bounding box center [419, 188] width 524 height 785
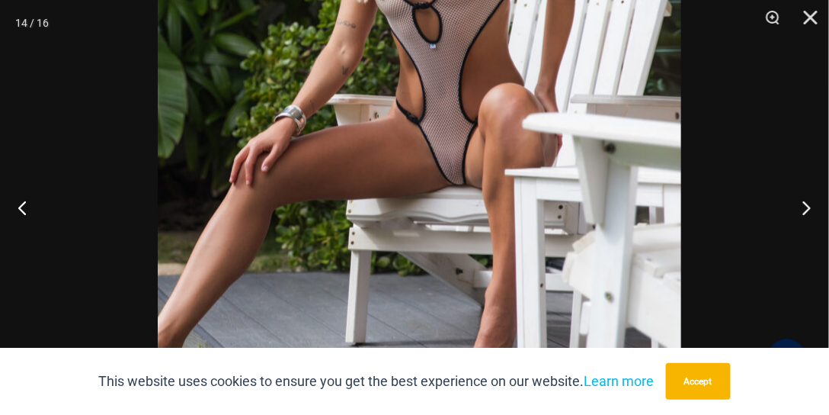
click at [496, 124] on img at bounding box center [420, 65] width 524 height 785
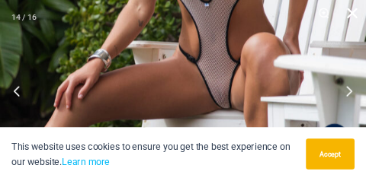
scroll to position [226, 0]
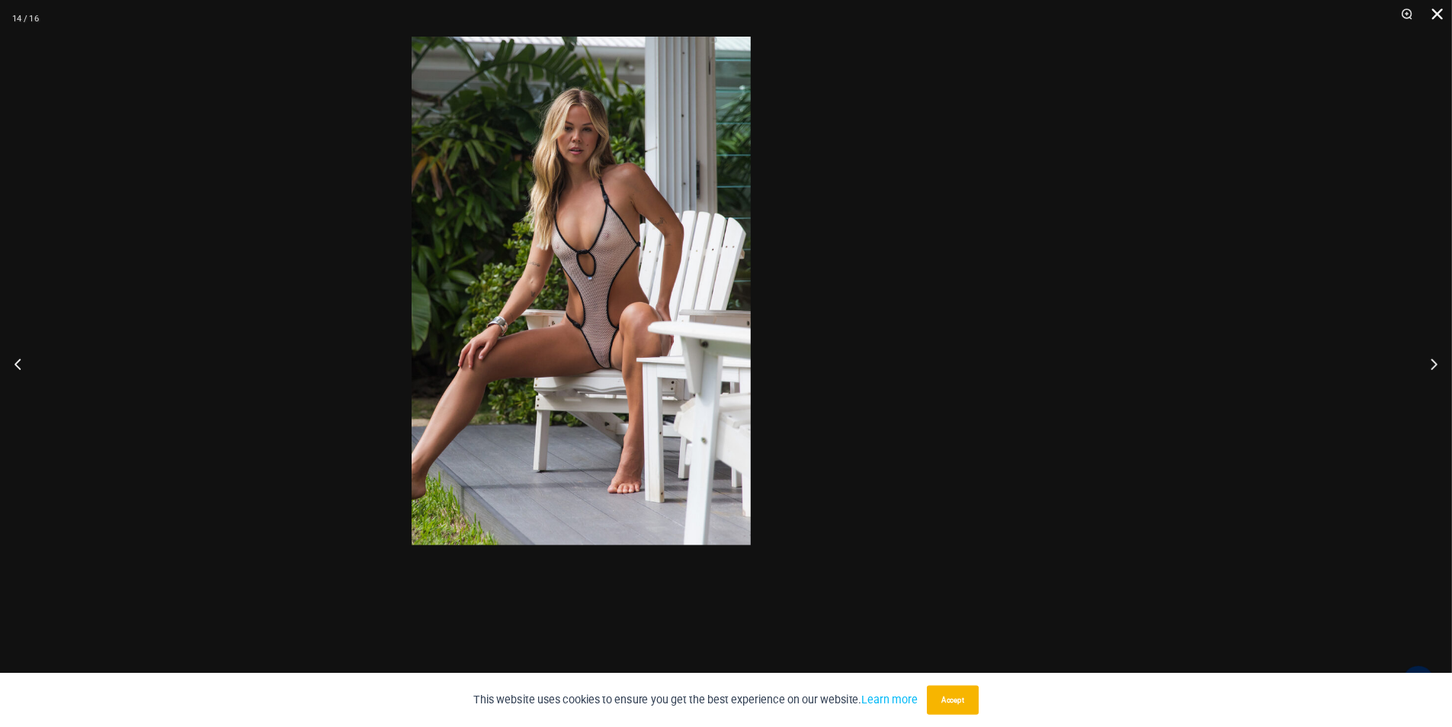
scroll to position [127, 0]
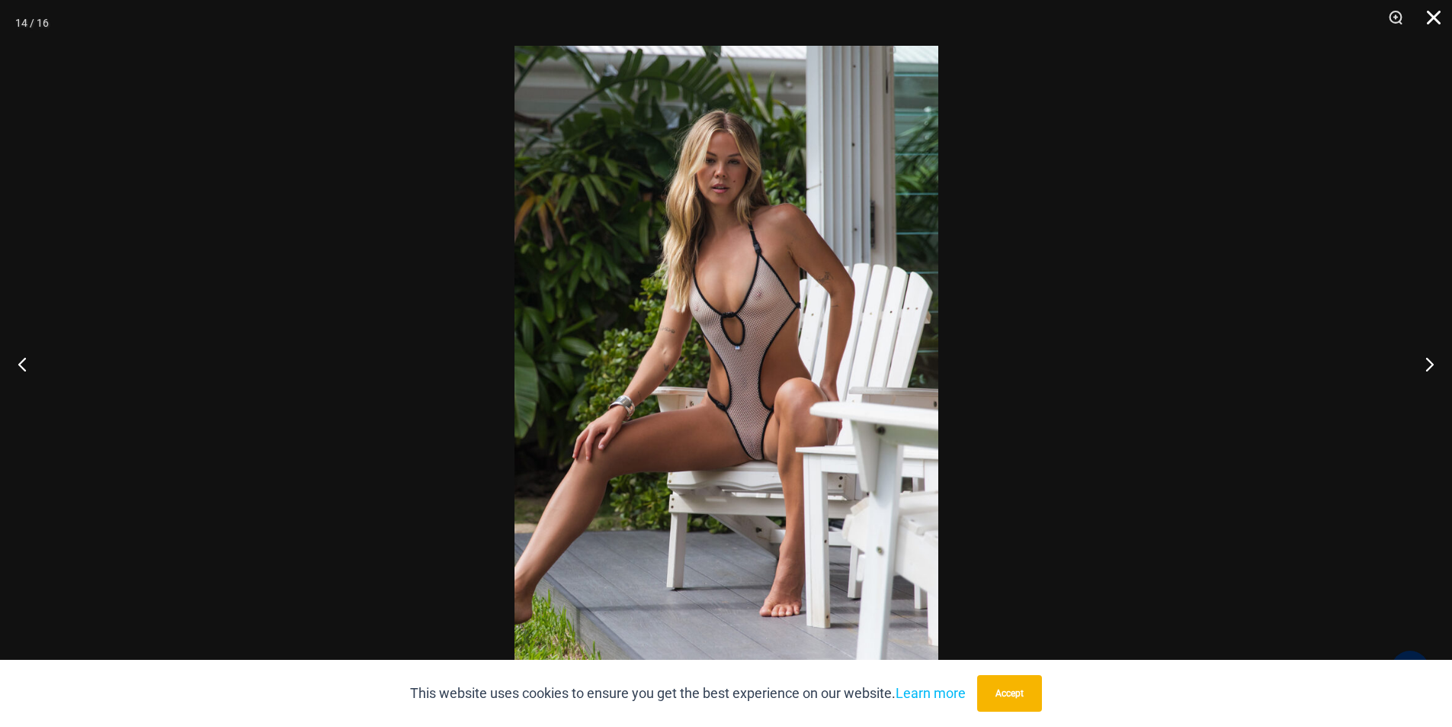
click at [1323, 598] on div at bounding box center [726, 363] width 1452 height 727
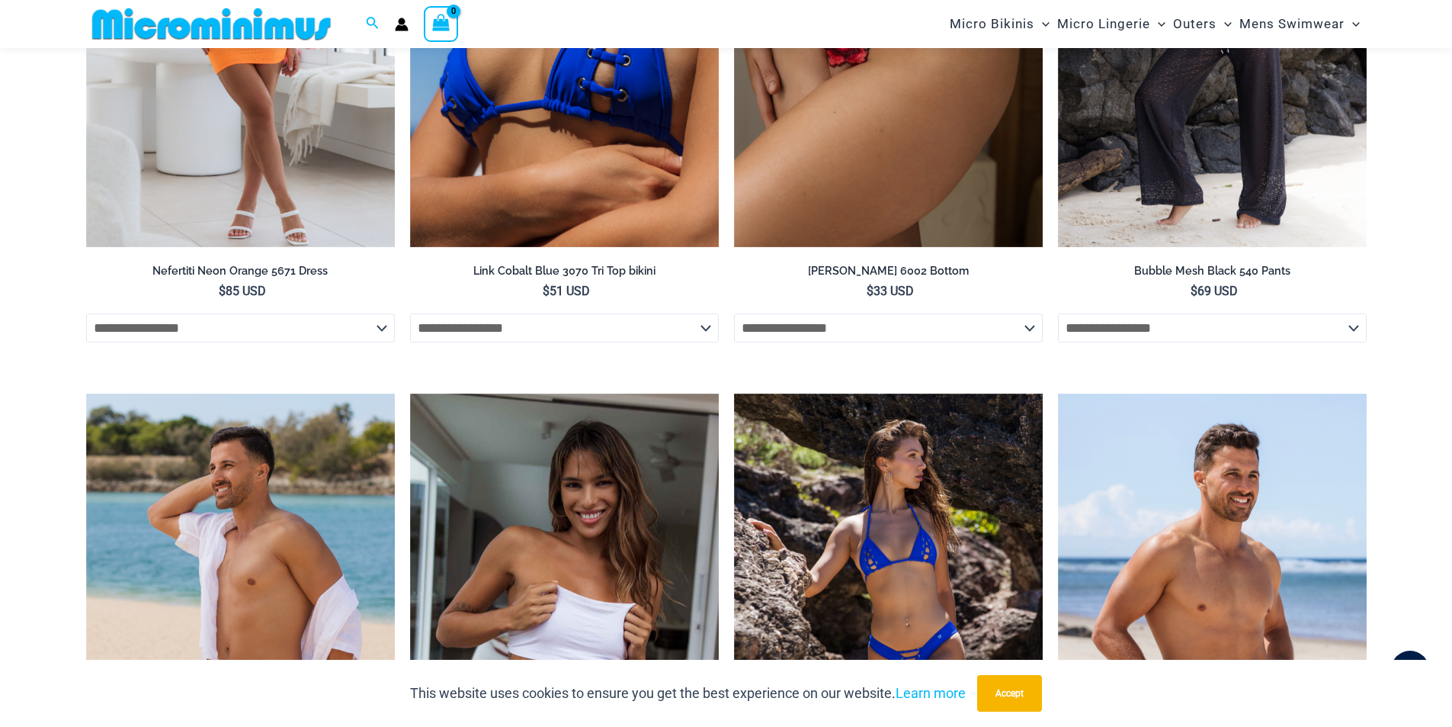
scroll to position [4244, 0]
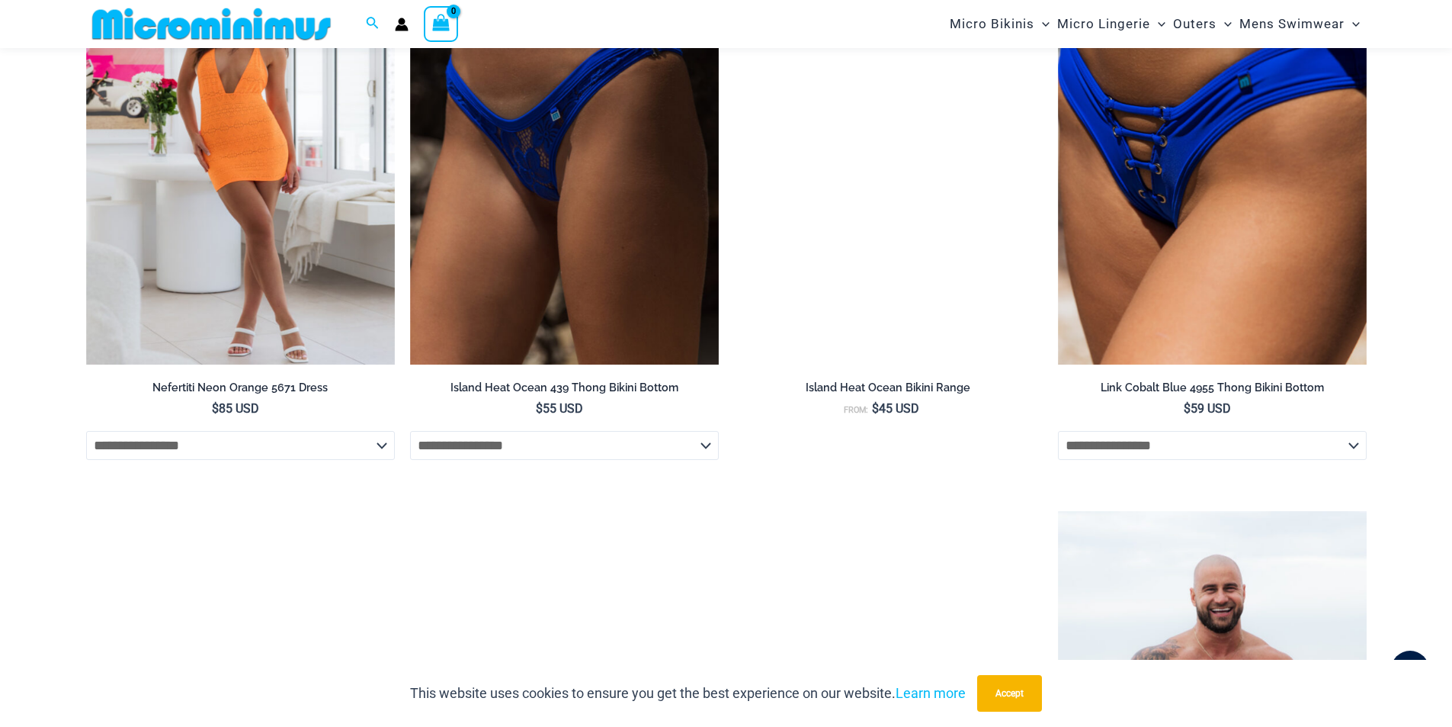
scroll to position [2467, 0]
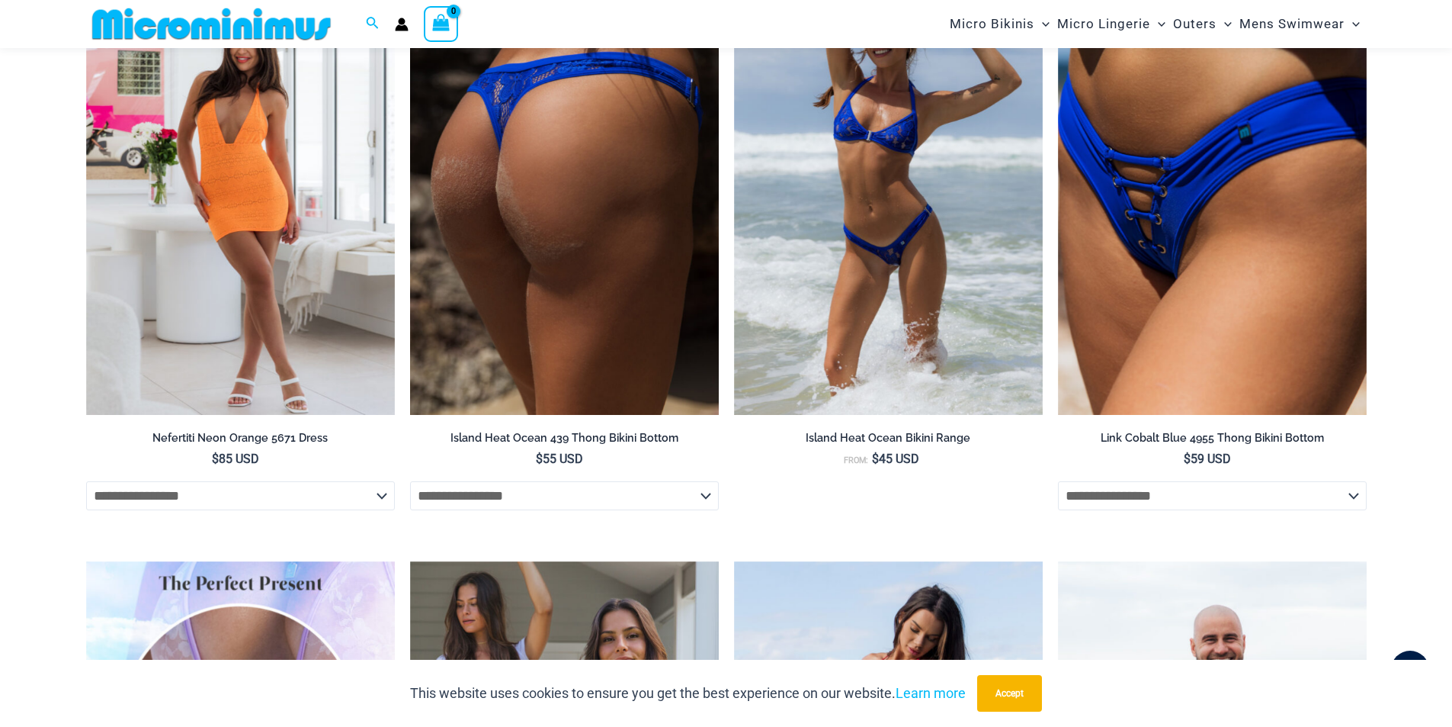
click at [534, 306] on img at bounding box center [564, 182] width 309 height 463
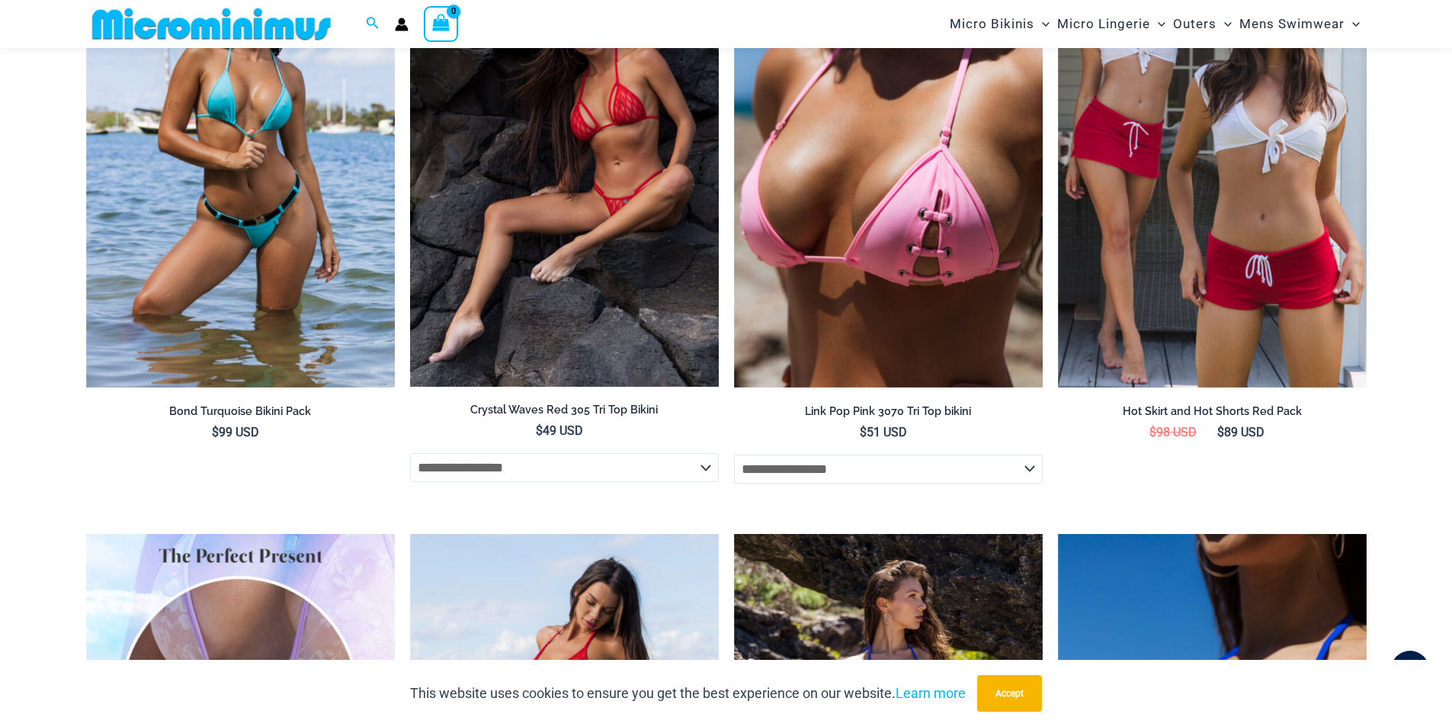
scroll to position [3812, 0]
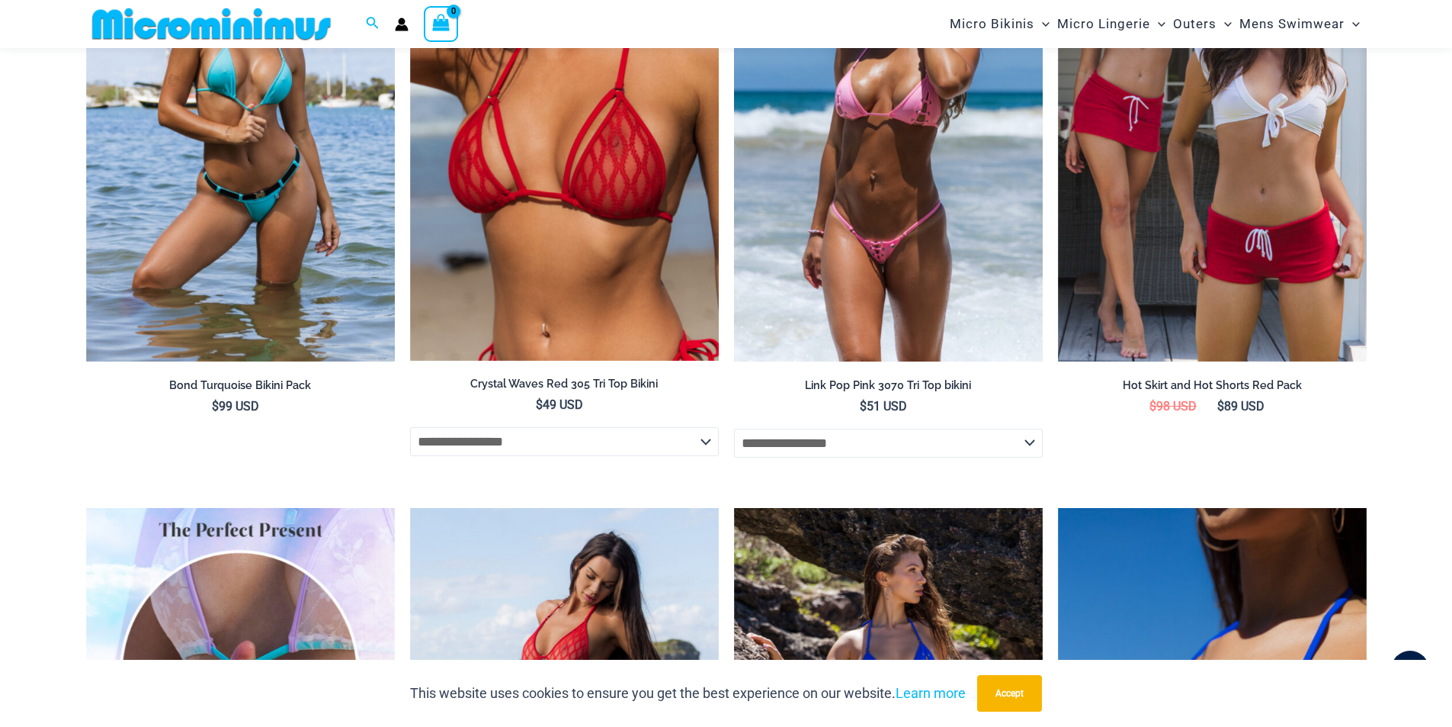
click at [887, 335] on img at bounding box center [888, 130] width 309 height 463
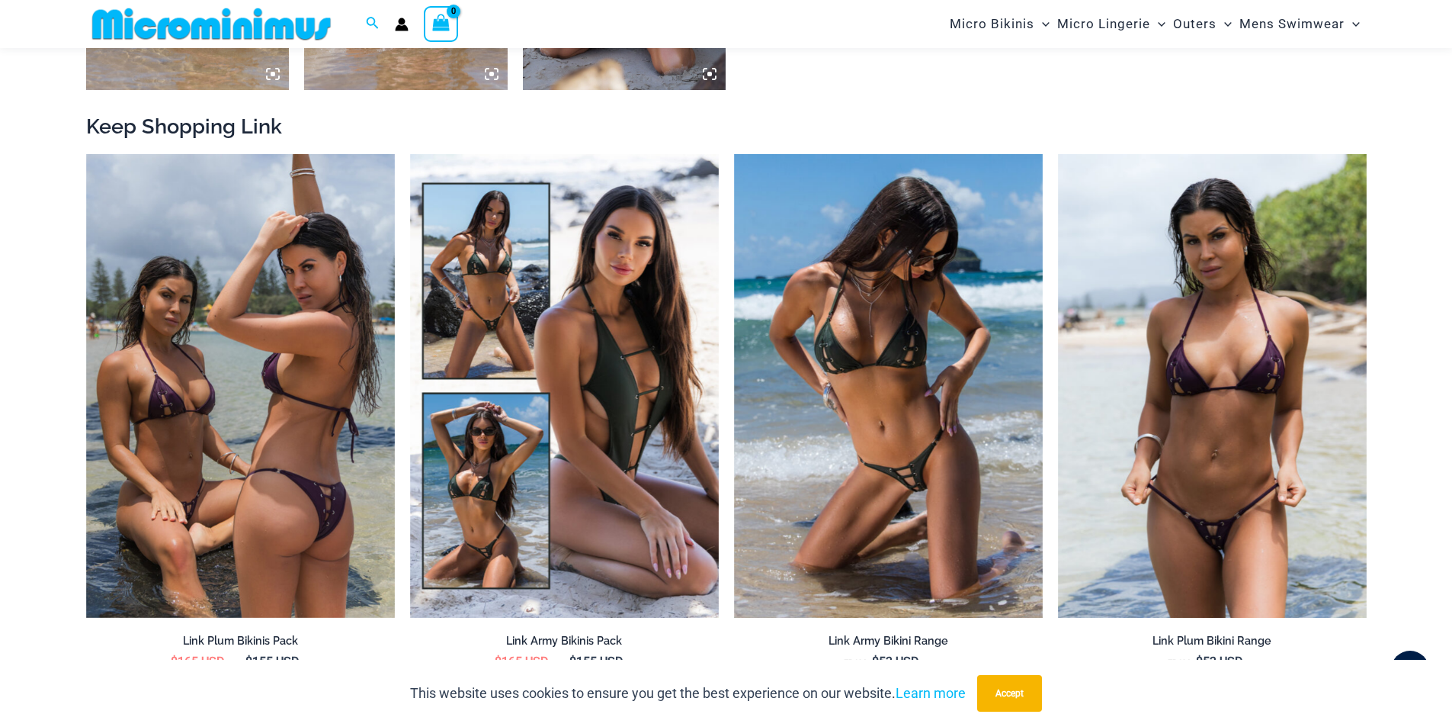
scroll to position [1662, 0]
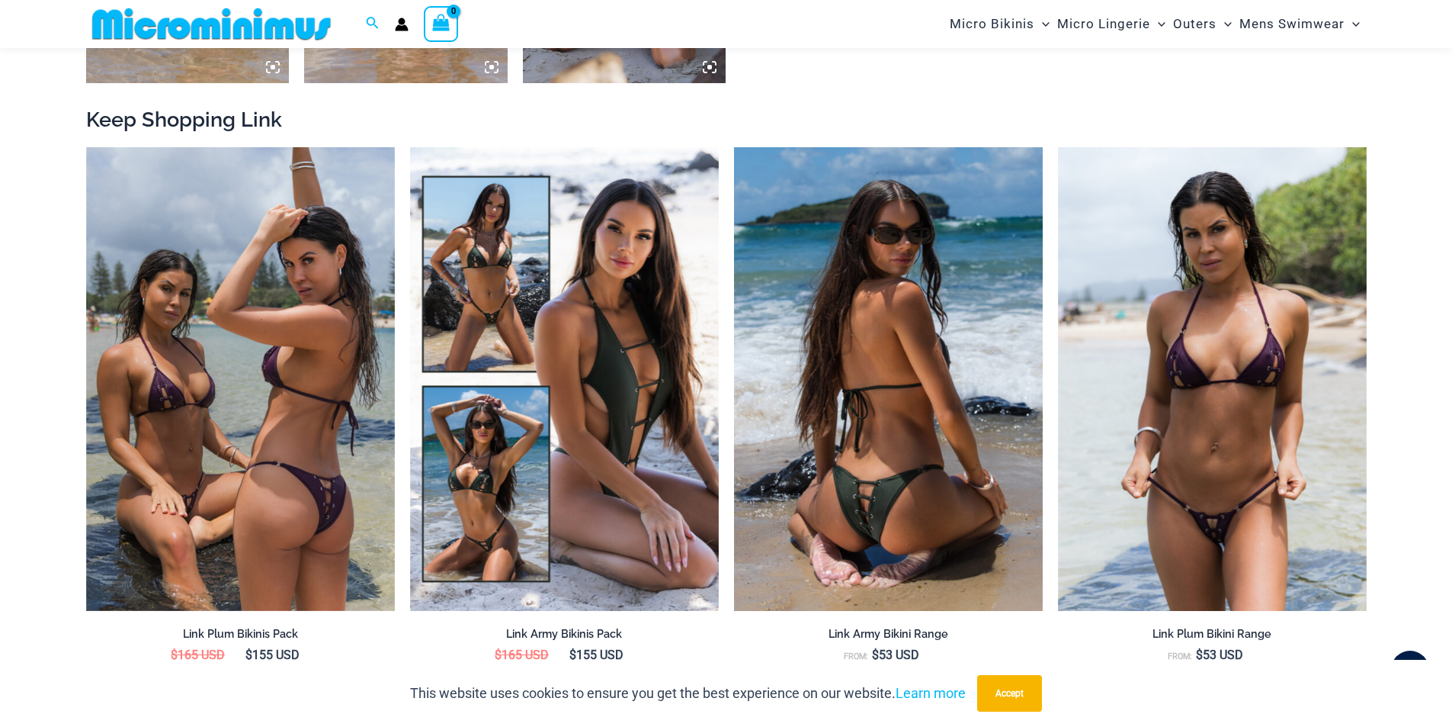
click at [895, 444] on img at bounding box center [888, 378] width 309 height 463
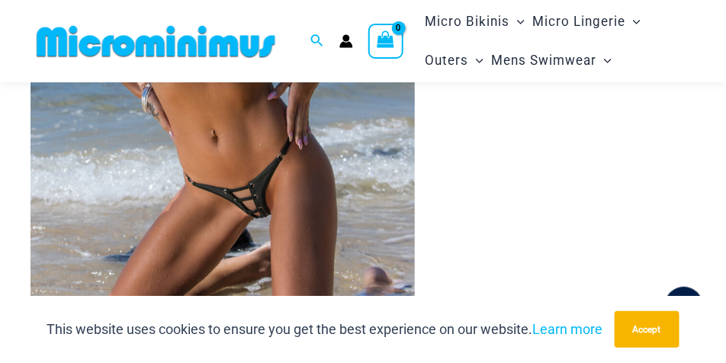
scroll to position [404, 0]
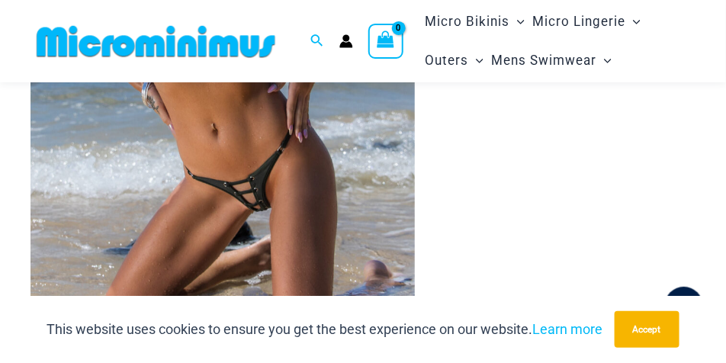
click at [352, 229] on img at bounding box center [222, 80] width 384 height 576
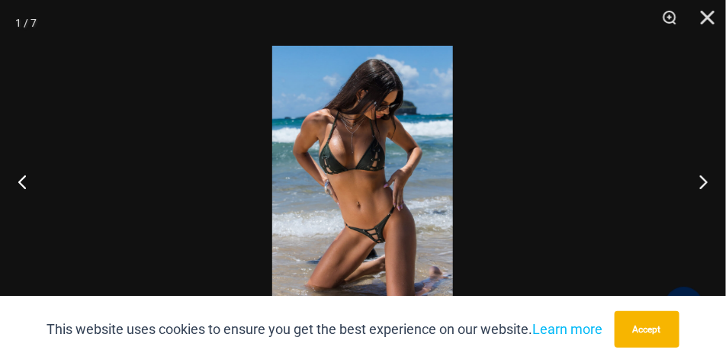
click at [377, 233] on img at bounding box center [362, 181] width 181 height 271
